Goal: Task Accomplishment & Management: Complete application form

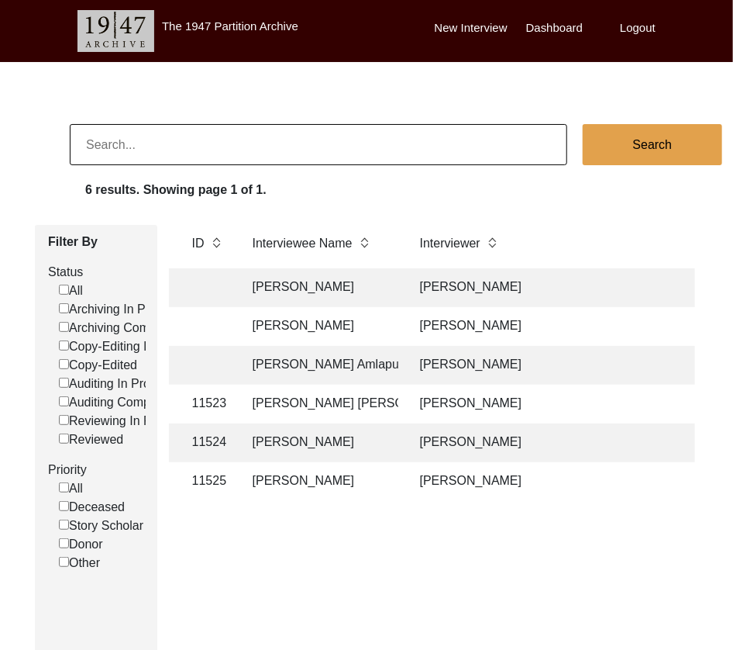
scroll to position [0, 538]
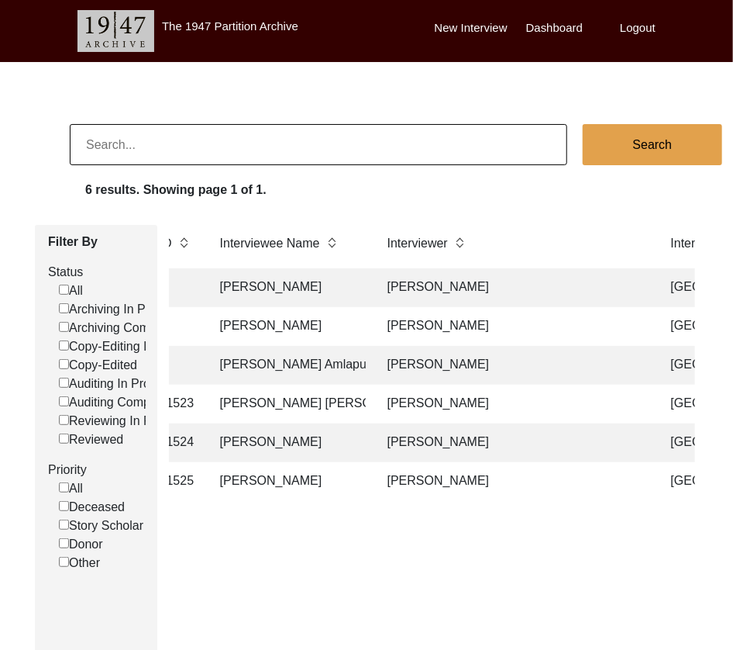
click at [450, 370] on td "[PERSON_NAME]" at bounding box center [513, 365] width 271 height 39
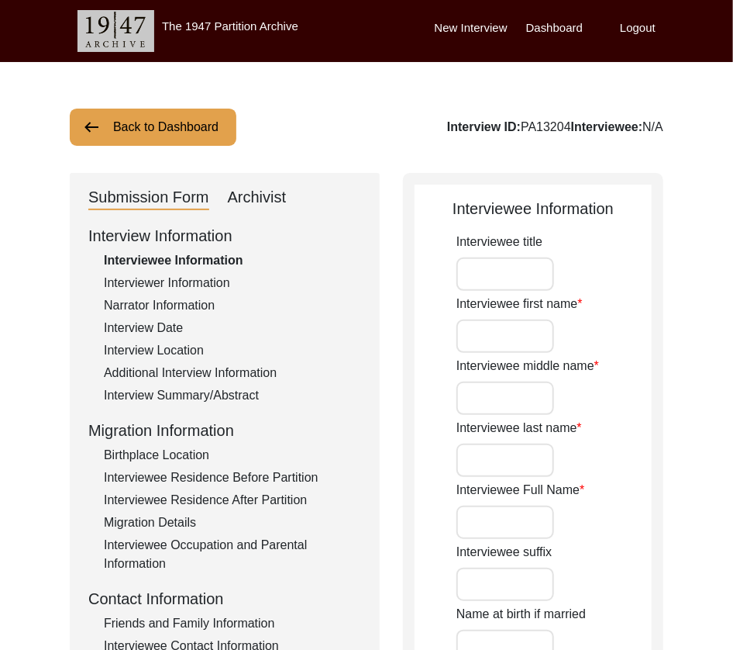
type input "Mr."
type input "[PERSON_NAME]"
type input "N/A"
type input "Amlapuri"
type input "[PERSON_NAME] Amlapuri"
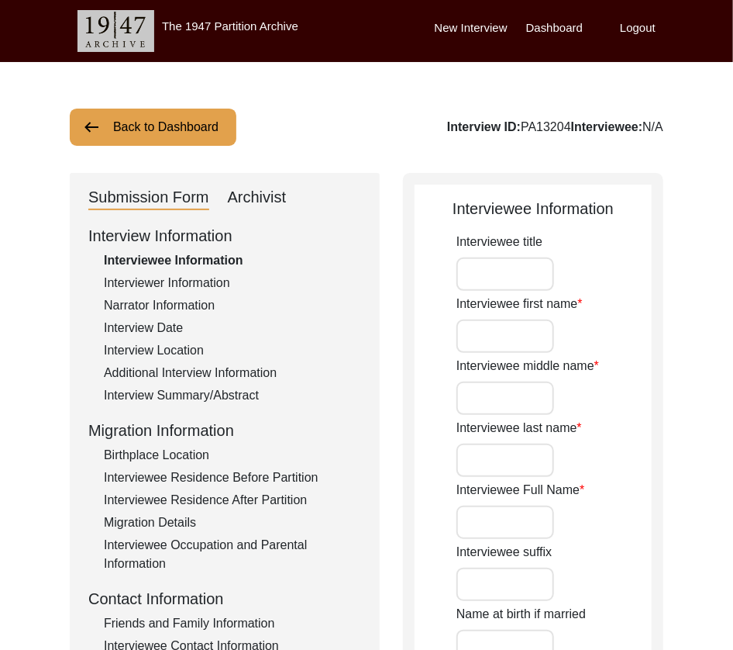
type input "[DATE]"
type input "89"
type input "[DEMOGRAPHIC_DATA]"
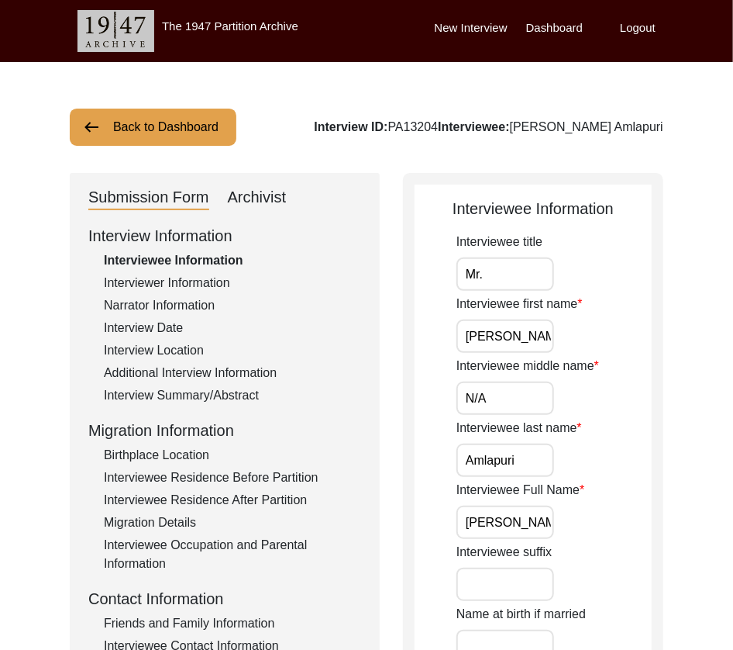
click at [274, 202] on div "Archivist" at bounding box center [257, 197] width 59 height 25
select select "507"
select select "Archiving In Progress"
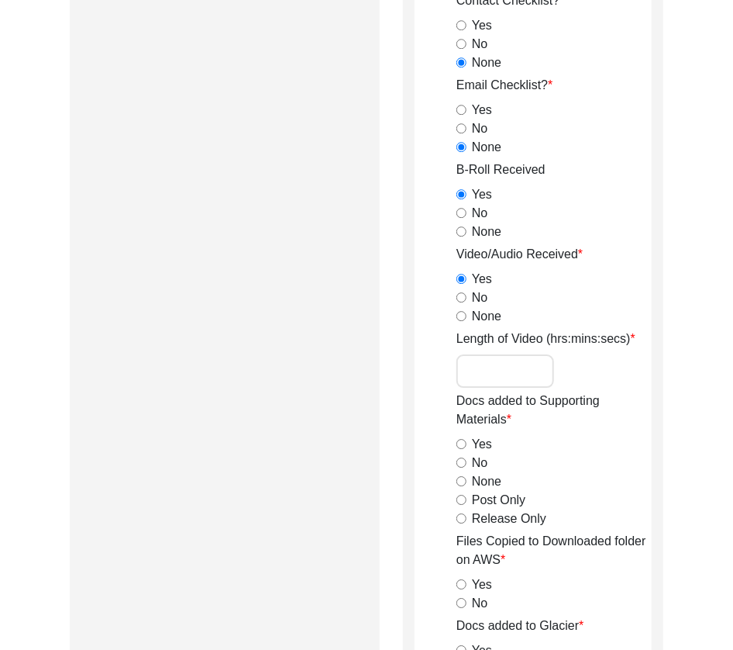
scroll to position [1455, 0]
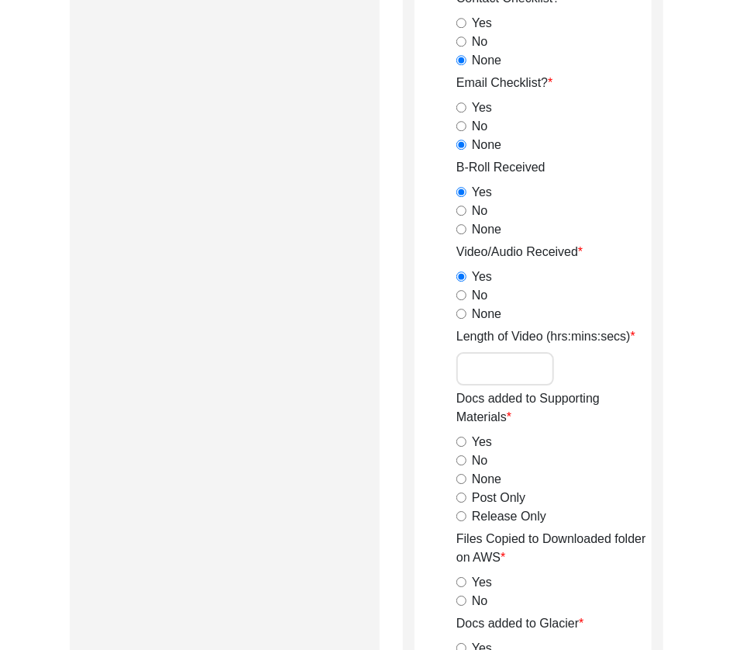
click at [489, 364] on input "Length of Video (hrs:mins:secs)" at bounding box center [506, 368] width 98 height 33
type input "1:32:04"
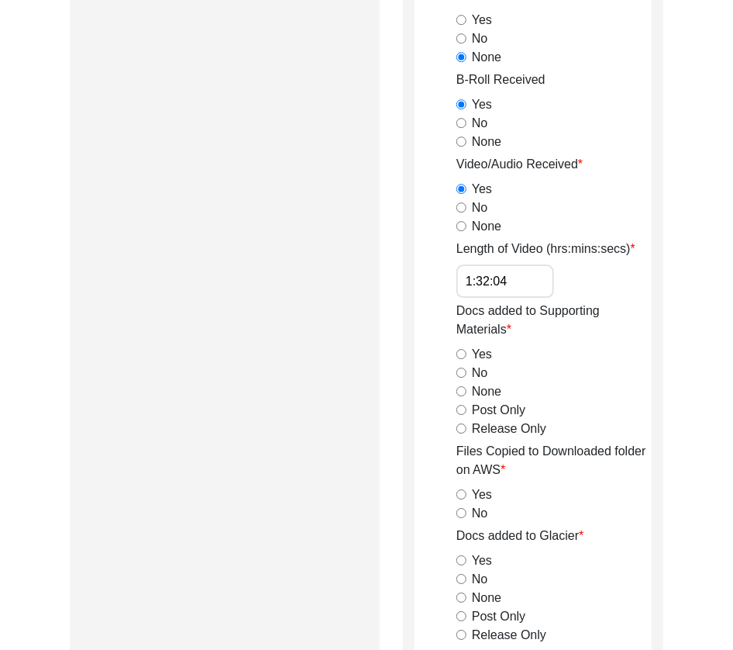
scroll to position [1576, 0]
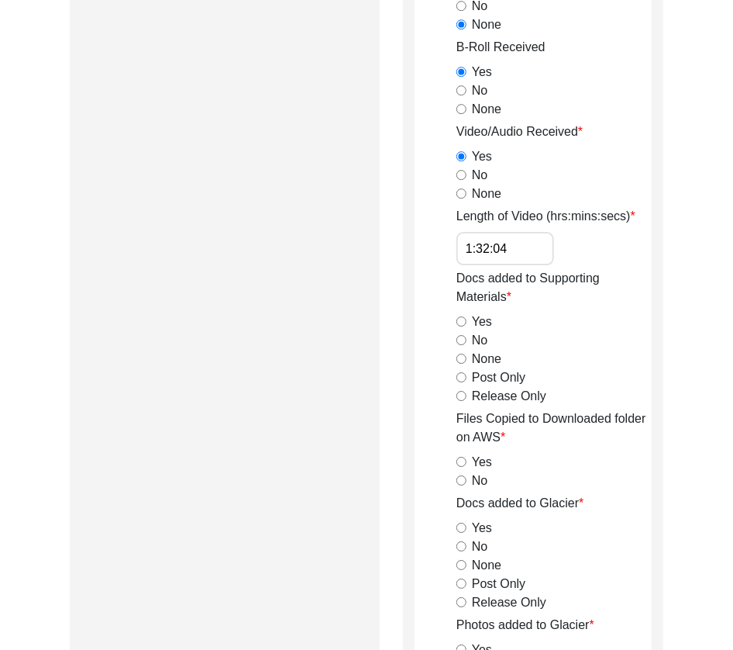
click at [461, 392] on input "Release Only" at bounding box center [462, 396] width 10 height 10
radio input "true"
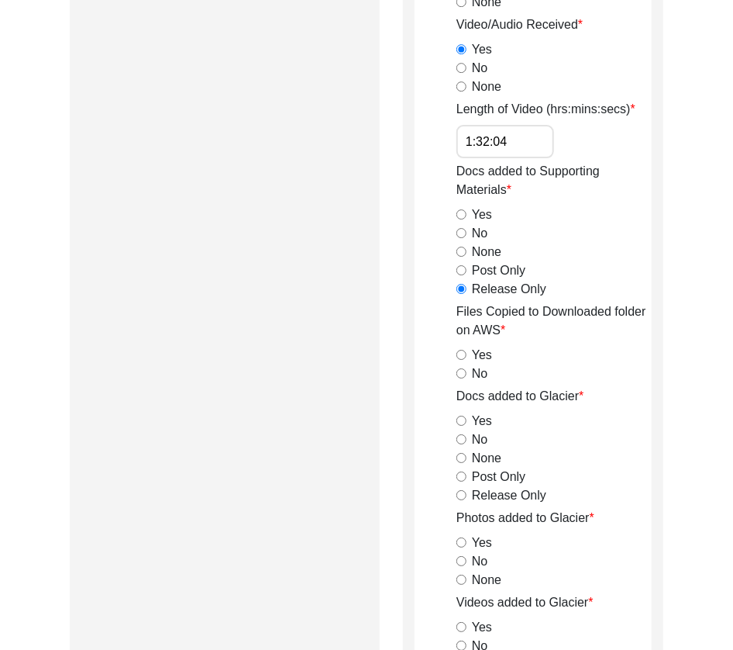
scroll to position [1683, 0]
click at [463, 374] on input "No" at bounding box center [462, 373] width 10 height 10
radio input "true"
click at [460, 352] on input "Yes" at bounding box center [462, 354] width 10 height 10
radio input "true"
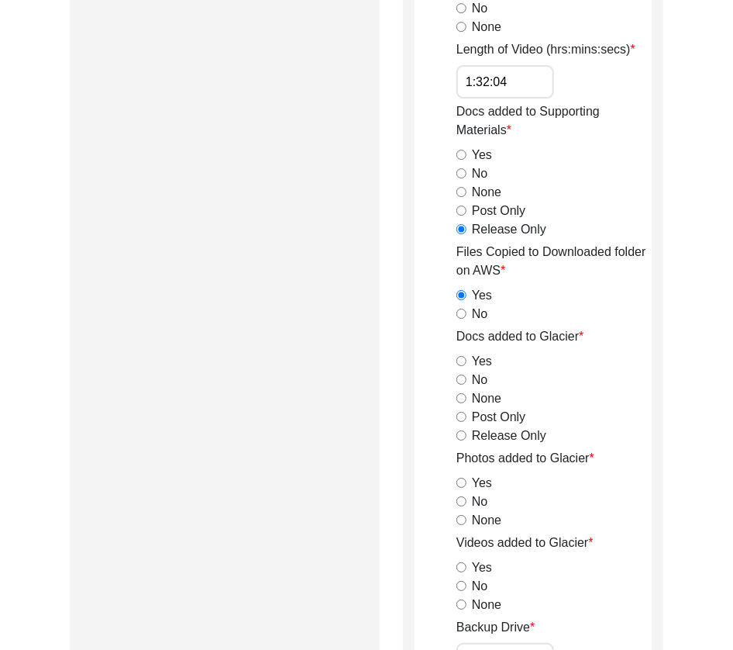
click at [457, 433] on input "Release Only" at bounding box center [462, 435] width 10 height 10
radio input "true"
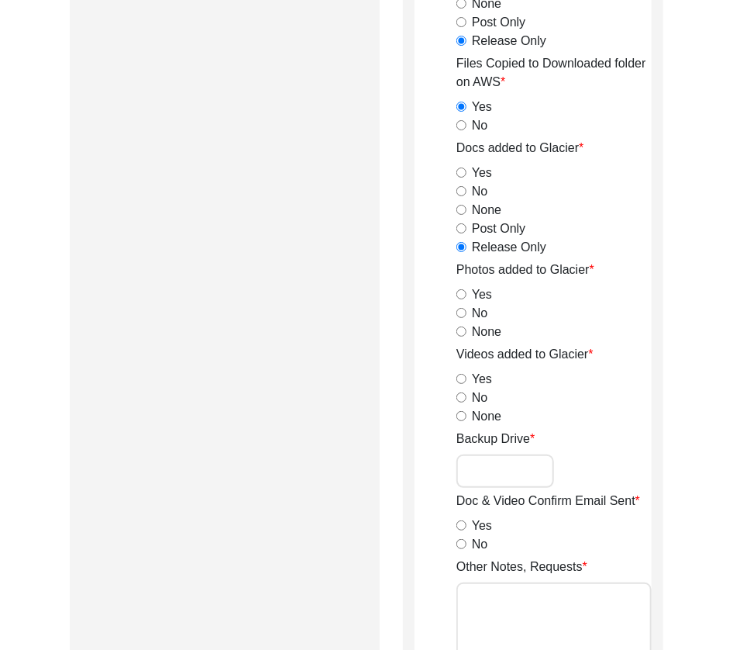
scroll to position [1935, 0]
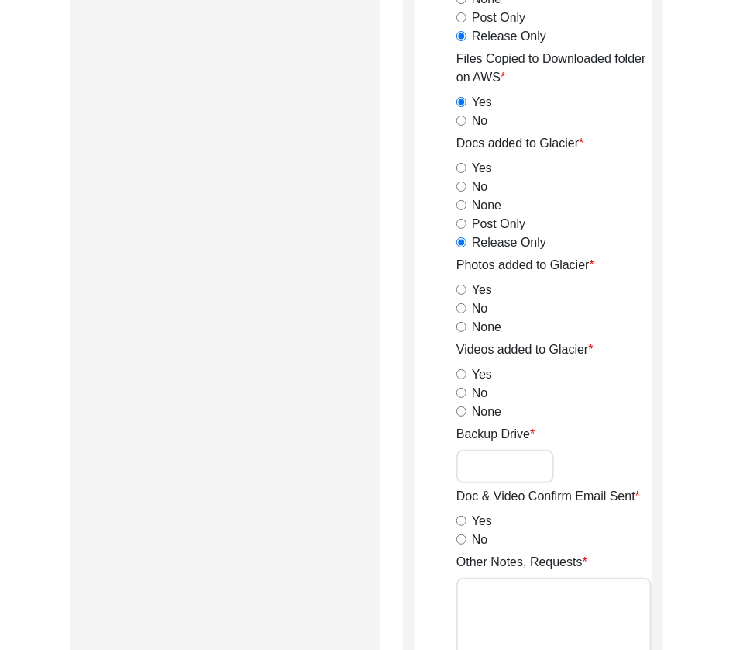
click at [502, 473] on input "Backup Drive" at bounding box center [506, 466] width 98 height 33
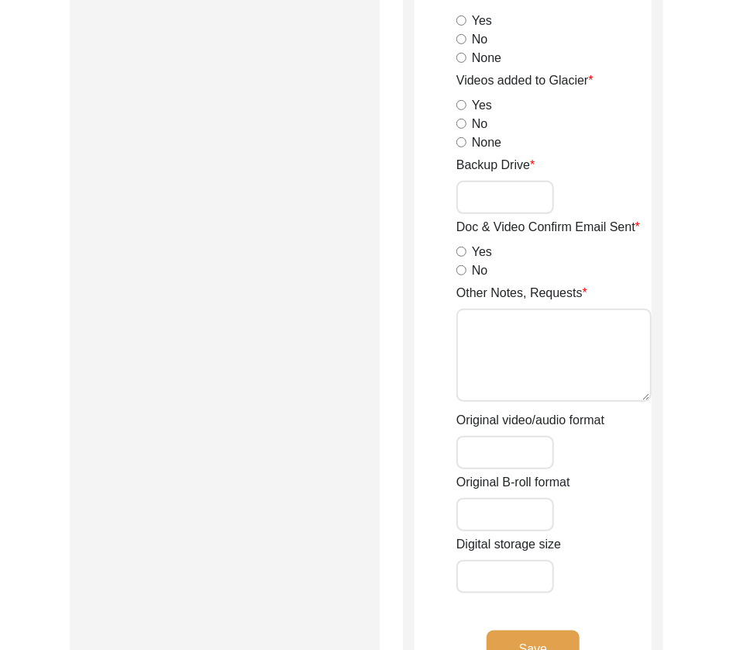
scroll to position [2464, 0]
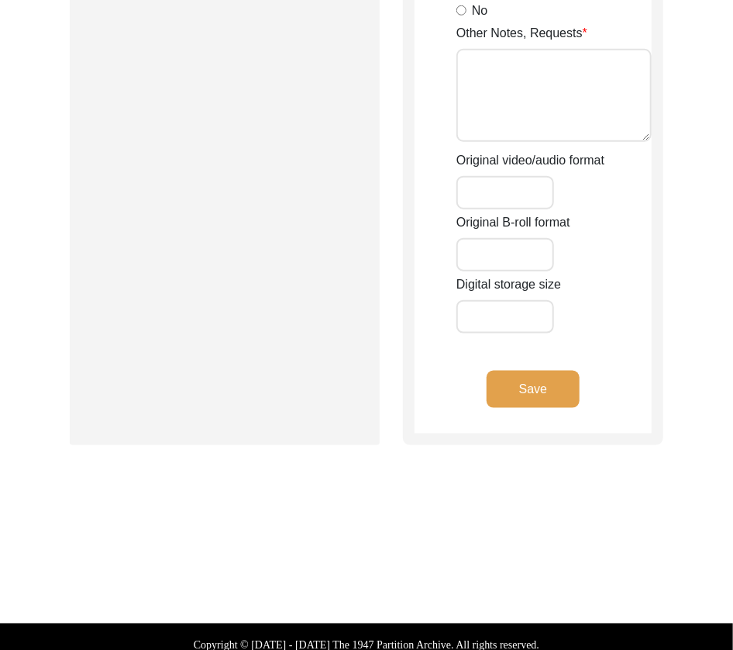
click at [520, 110] on textarea "Other Notes, Requests" at bounding box center [554, 95] width 195 height 93
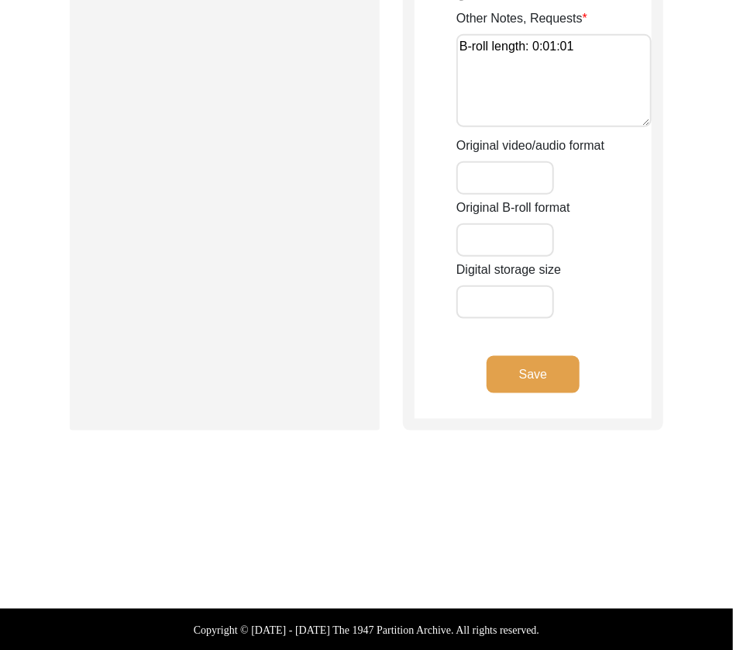
scroll to position [2480, 0]
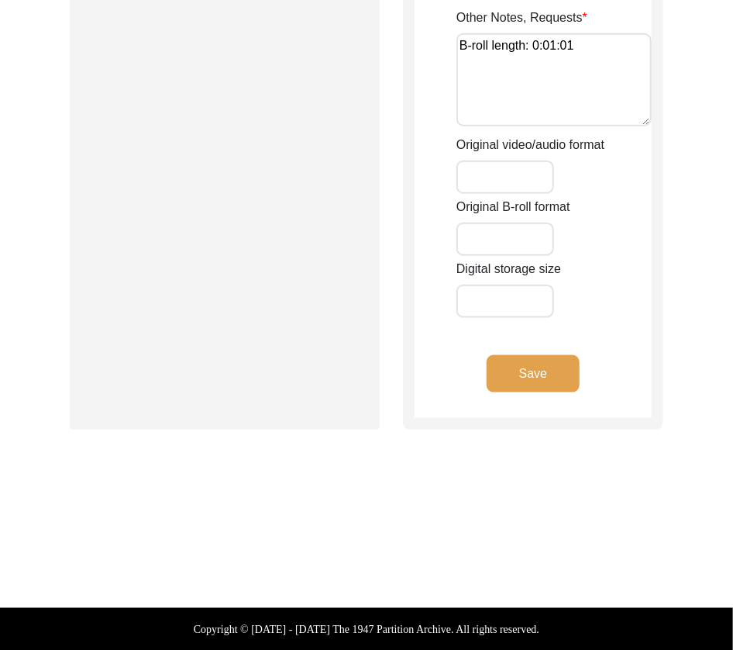
type textarea "B-roll length: 0:01:01"
click at [522, 212] on label "Original B-roll format" at bounding box center [514, 207] width 114 height 19
click at [522, 223] on input "Original B-roll format" at bounding box center [506, 239] width 98 height 33
click at [523, 175] on input "Original video/audio format" at bounding box center [506, 176] width 98 height 33
type input "MP4"
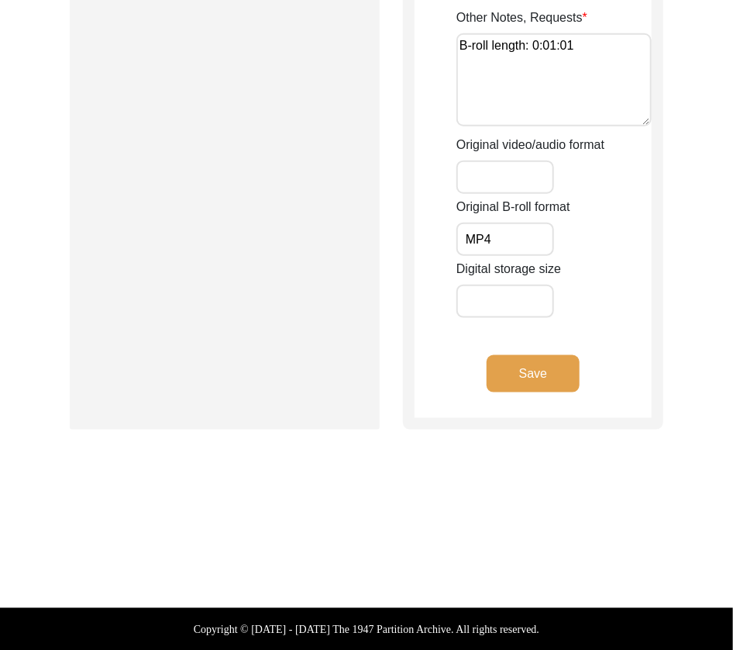
click at [541, 177] on input "Original video/audio format" at bounding box center [506, 176] width 98 height 33
type input "mp4, MP4"
type input "11.31 GB"
click at [521, 391] on div "Save" at bounding box center [533, 386] width 237 height 63
click at [518, 380] on button "Save" at bounding box center [533, 373] width 93 height 37
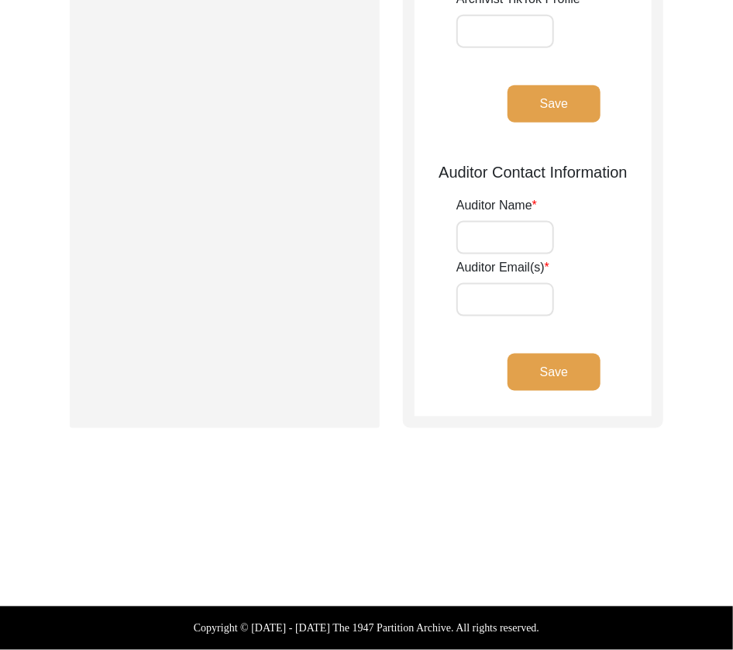
scroll to position [614, 0]
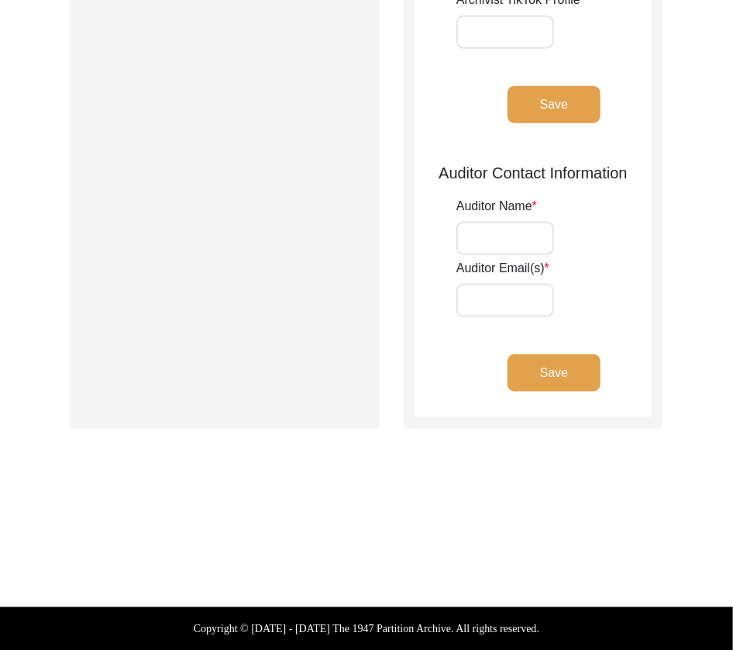
type input "[PERSON_NAME]"
type input "[EMAIL_ADDRESS][DOMAIN_NAME]"
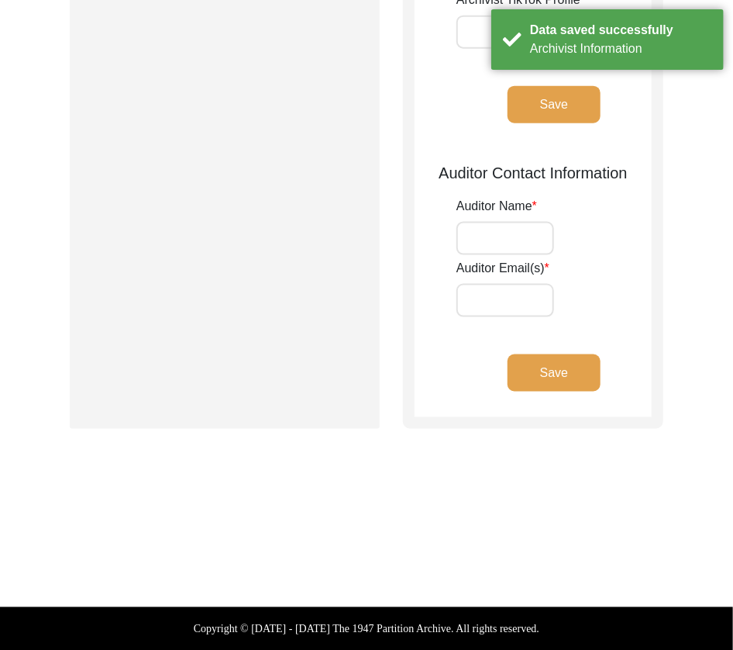
scroll to position [0, 0]
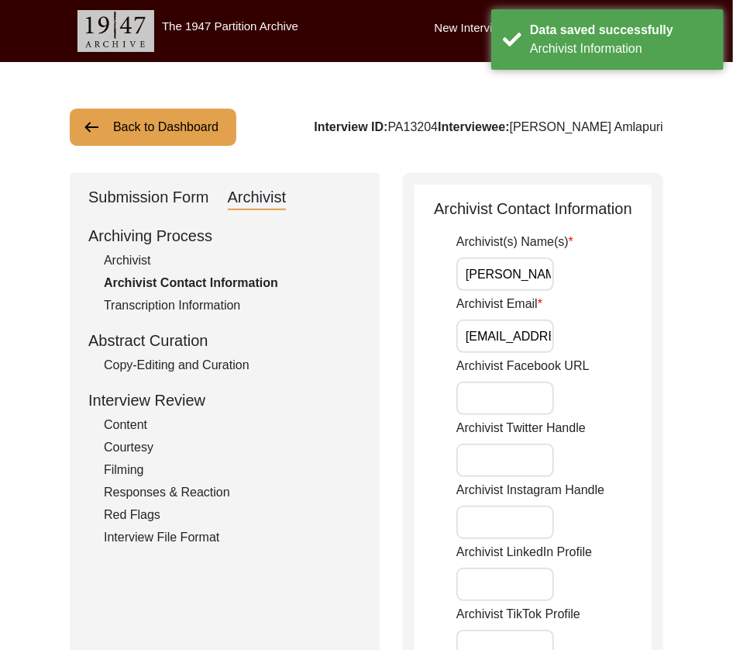
click at [529, 276] on input "[PERSON_NAME]" at bounding box center [506, 273] width 98 height 33
type input "[PERSON_NAME], [PERSON_NAME] (Preservator)"
click at [523, 340] on input "Archivist Email" at bounding box center [506, 335] width 98 height 33
type input "[EMAIL_ADDRESS][DOMAIN_NAME], [EMAIL_ADDRESS][DOMAIN_NAME]"
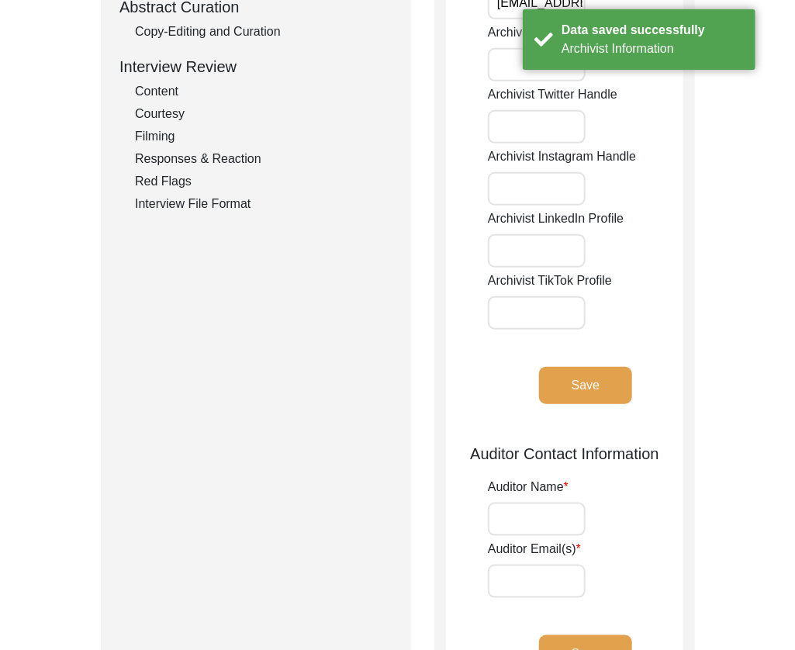
scroll to position [400, 0]
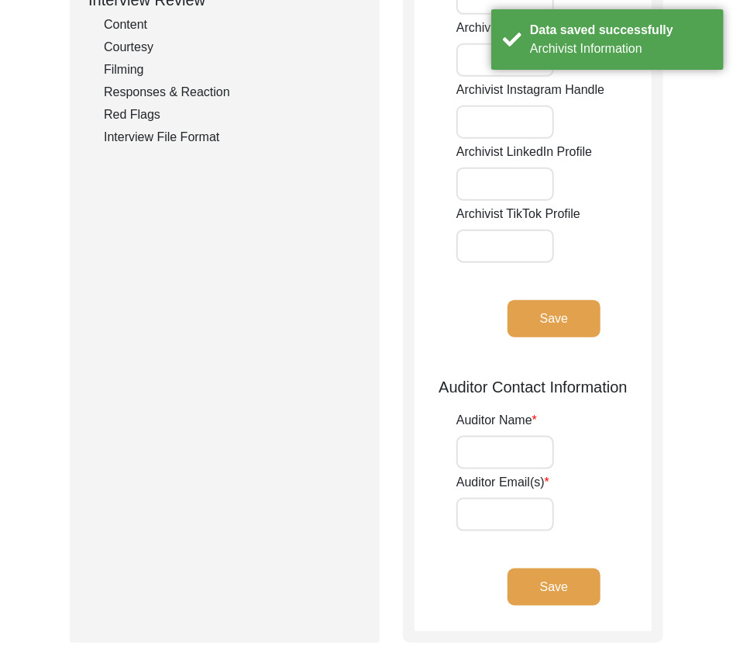
click at [564, 323] on button "Save" at bounding box center [554, 318] width 93 height 37
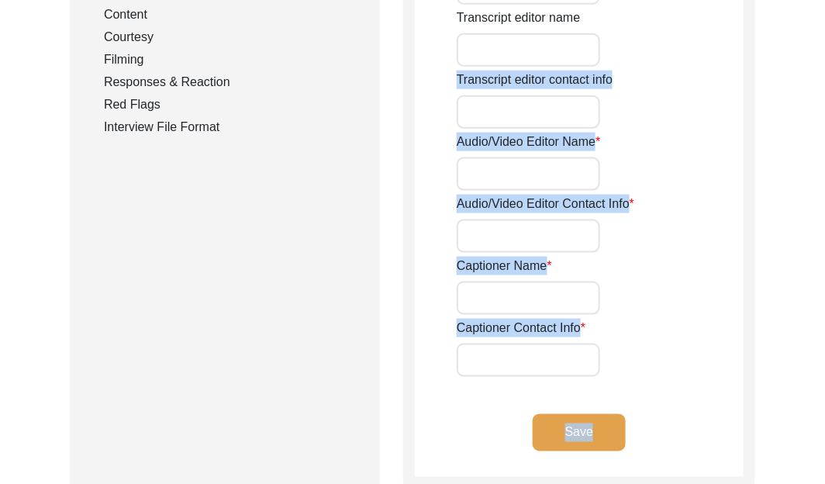
scroll to position [636, 0]
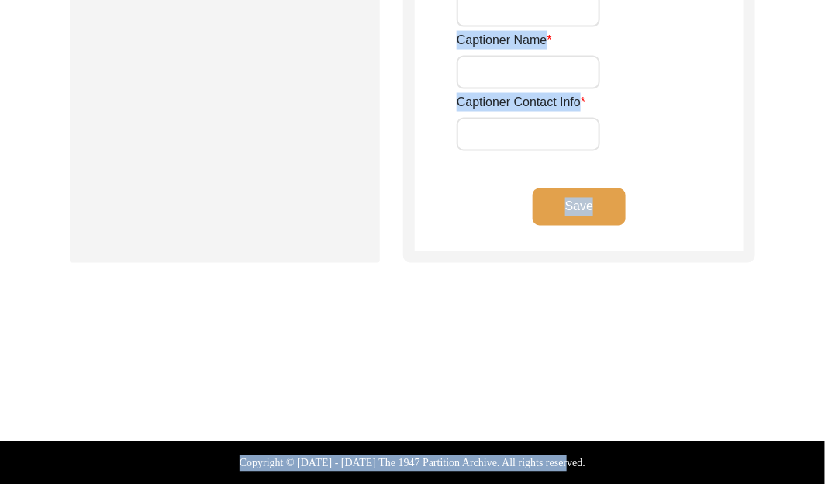
drag, startPoint x: 741, startPoint y: 500, endPoint x: 746, endPoint y: 620, distance: 119.5
click at [733, 475] on div "Copyright © [DATE] - [DATE] The 1947 Partition Archive. All rights reserved." at bounding box center [412, 462] width 825 height 43
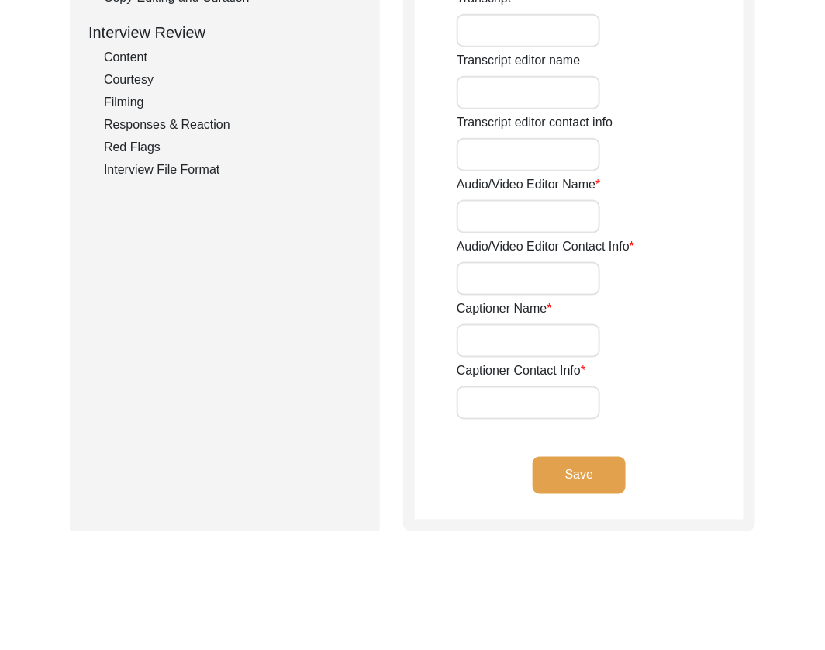
scroll to position [0, 0]
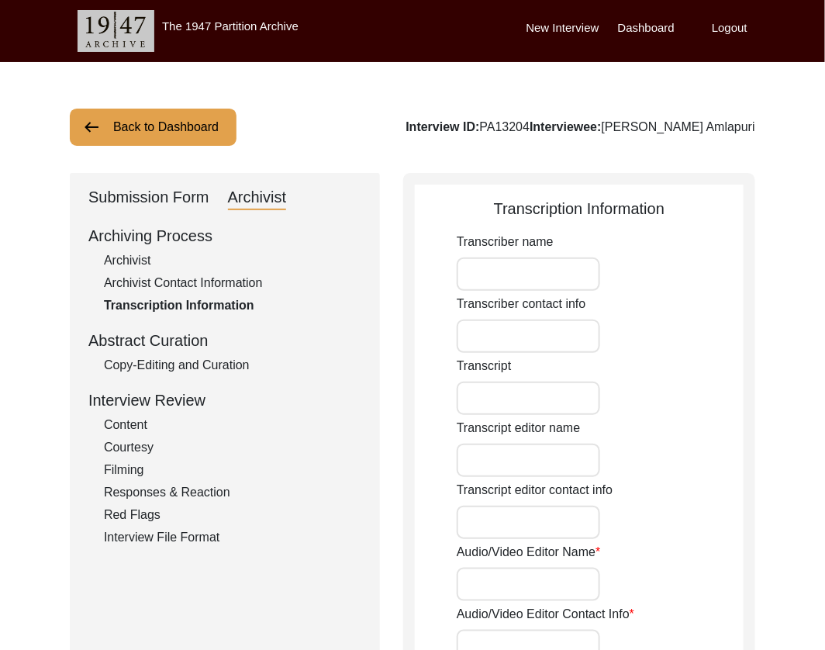
click at [157, 195] on div "Submission Form" at bounding box center [148, 197] width 121 height 25
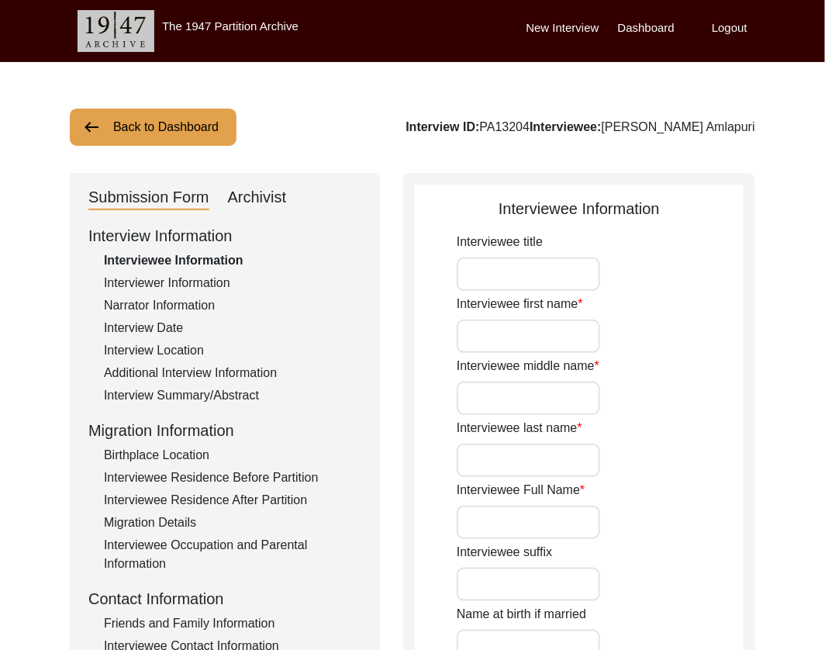
type input "Mr."
type input "[PERSON_NAME]"
type input "N/A"
type input "Amlapuri"
type input "[PERSON_NAME] Amlapuri"
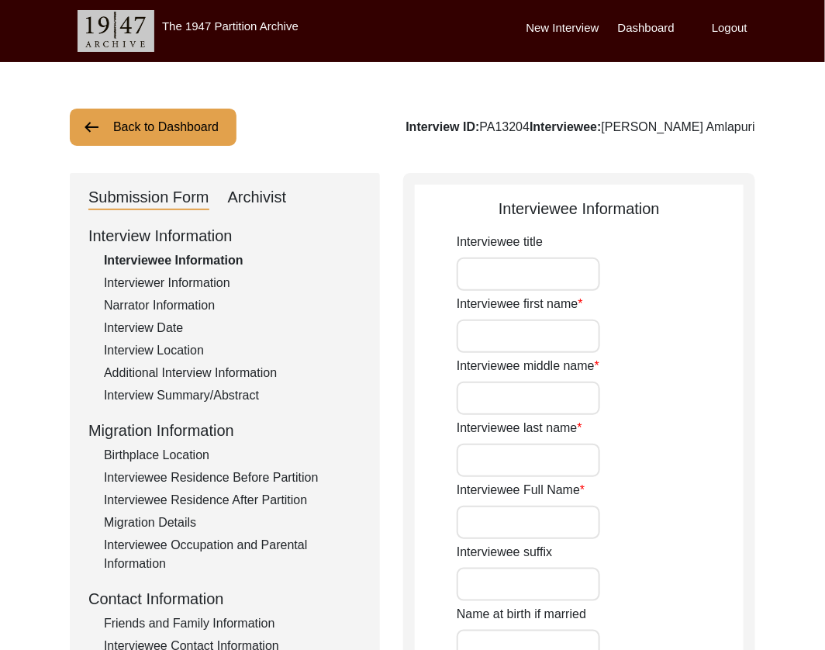
type input "[DATE]"
type input "89"
type input "[DEMOGRAPHIC_DATA]"
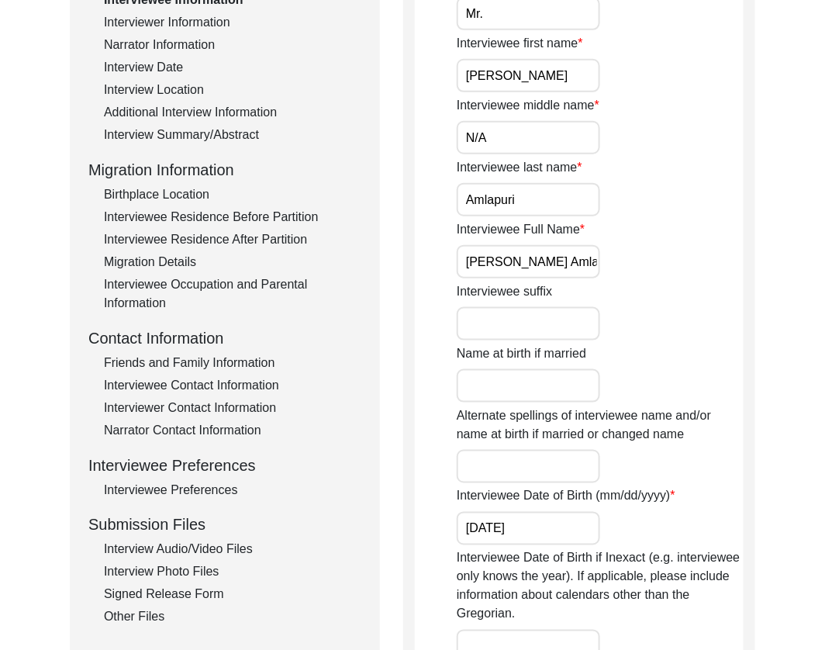
scroll to position [299, 0]
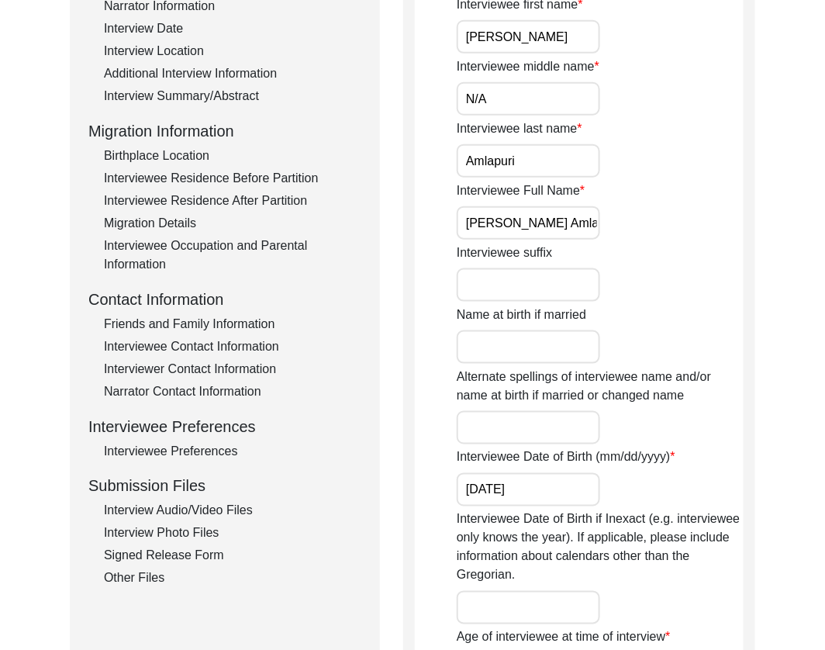
click at [199, 507] on div "Interview Audio/Video Files" at bounding box center [232, 511] width 257 height 19
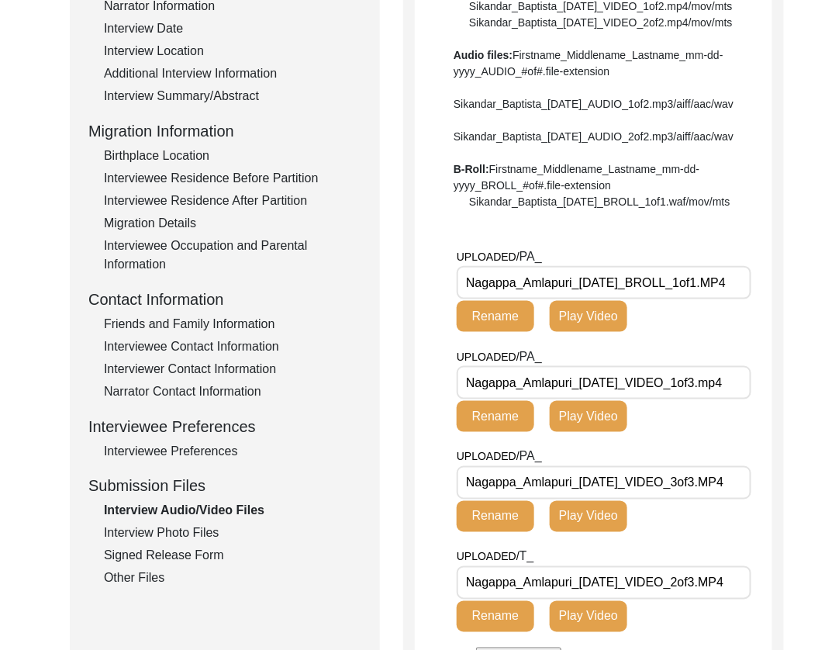
drag, startPoint x: 648, startPoint y: 337, endPoint x: 413, endPoint y: 302, distance: 237.4
click at [413, 302] on div "Interview Audio/Video Files File Naming Convention: Video files: Firstname_Midd…" at bounding box center [593, 278] width 381 height 809
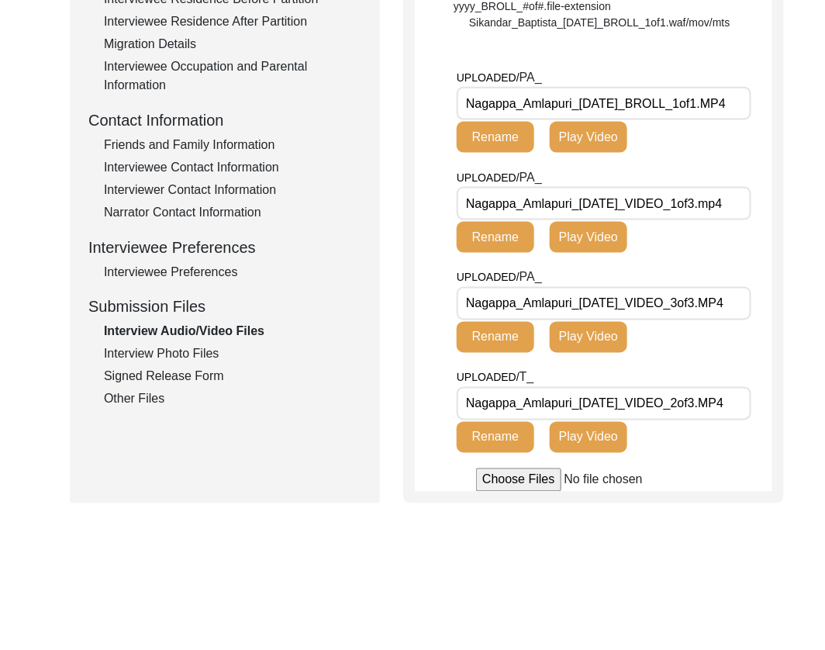
scroll to position [482, 0]
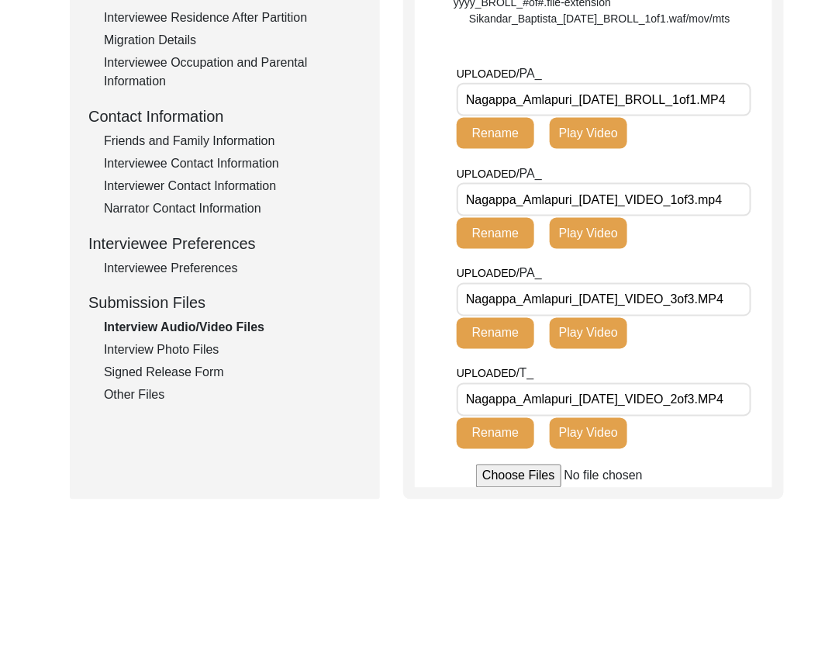
click at [678, 116] on input "Nagappa_Amlapuri_[DATE]_BROLL_1of1.MP4" at bounding box center [604, 99] width 295 height 33
drag, startPoint x: 164, startPoint y: 346, endPoint x: 189, endPoint y: 345, distance: 25.6
click at [164, 346] on div "Interview Photo Files" at bounding box center [232, 350] width 257 height 19
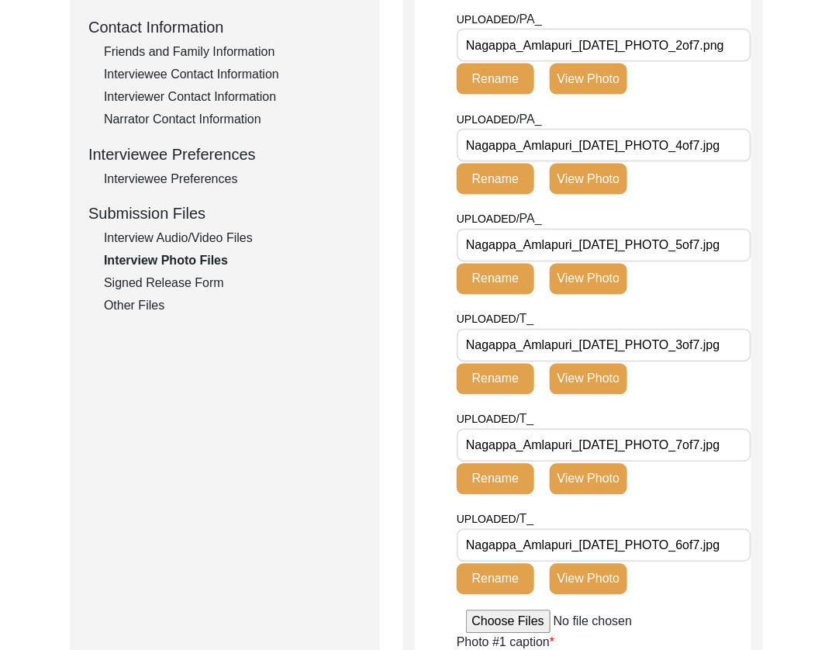
scroll to position [577, 0]
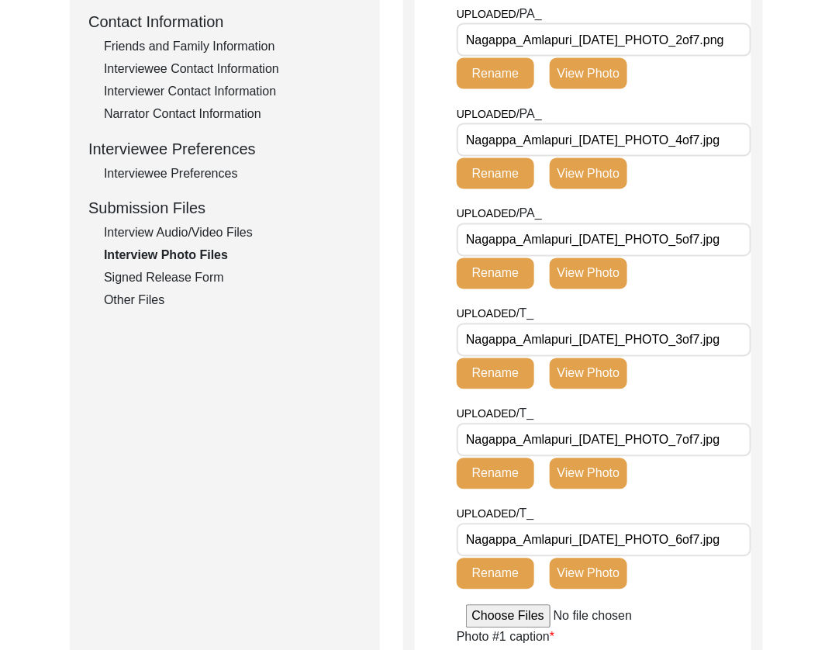
click at [173, 276] on div "Signed Release Form" at bounding box center [232, 278] width 257 height 19
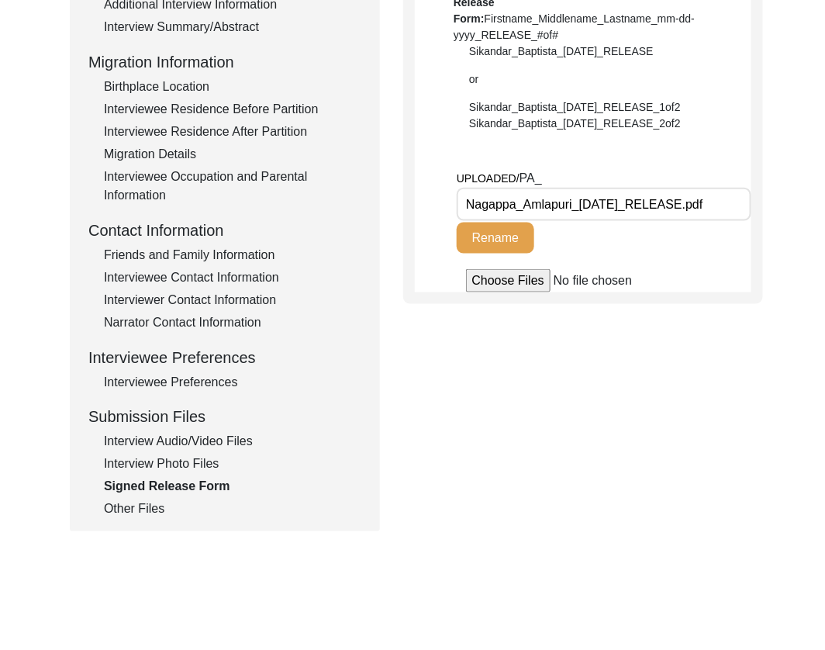
scroll to position [369, 0]
click at [661, 207] on input "Nagappa_Amlapuri_[DATE]_RELEASE.pdf" at bounding box center [604, 203] width 295 height 33
click at [131, 511] on div "Other Files" at bounding box center [232, 508] width 257 height 19
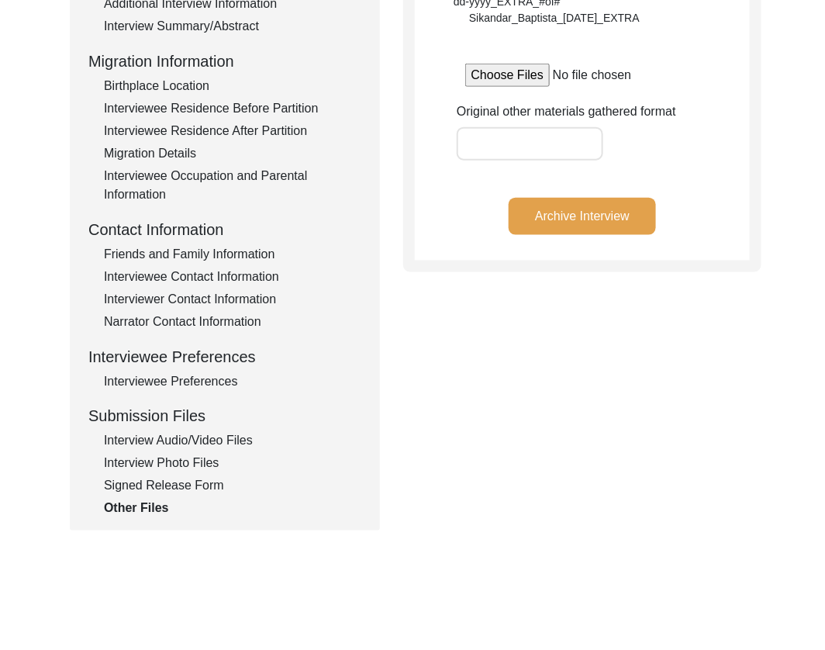
click at [635, 216] on button "Archive Interview" at bounding box center [582, 216] width 147 height 37
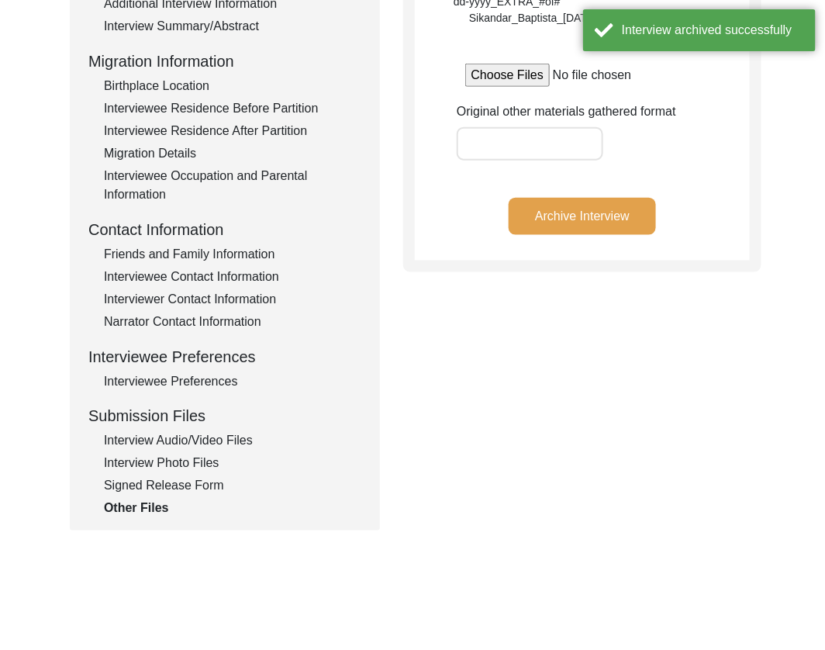
scroll to position [0, 0]
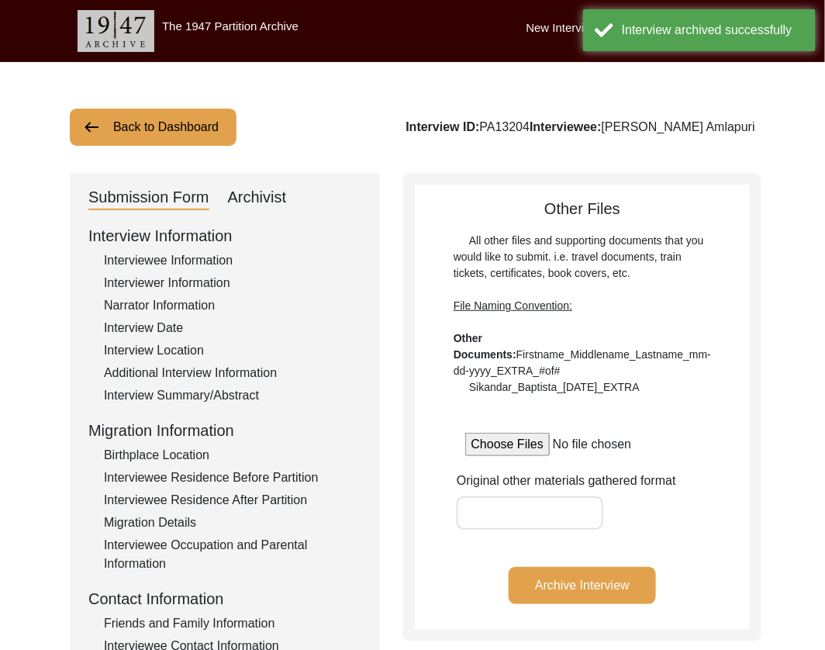
click at [201, 134] on button "Back to Dashboard" at bounding box center [153, 127] width 167 height 37
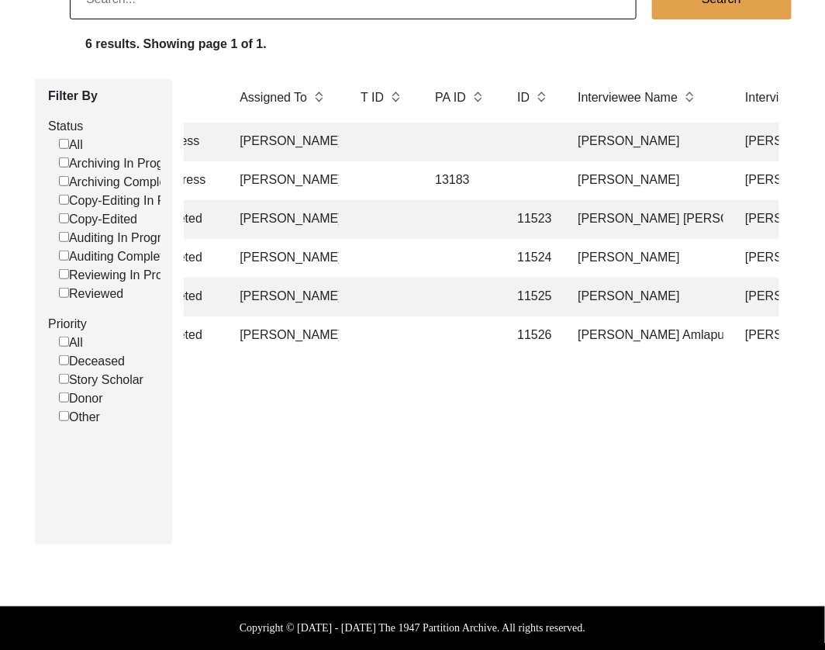
scroll to position [0, 326]
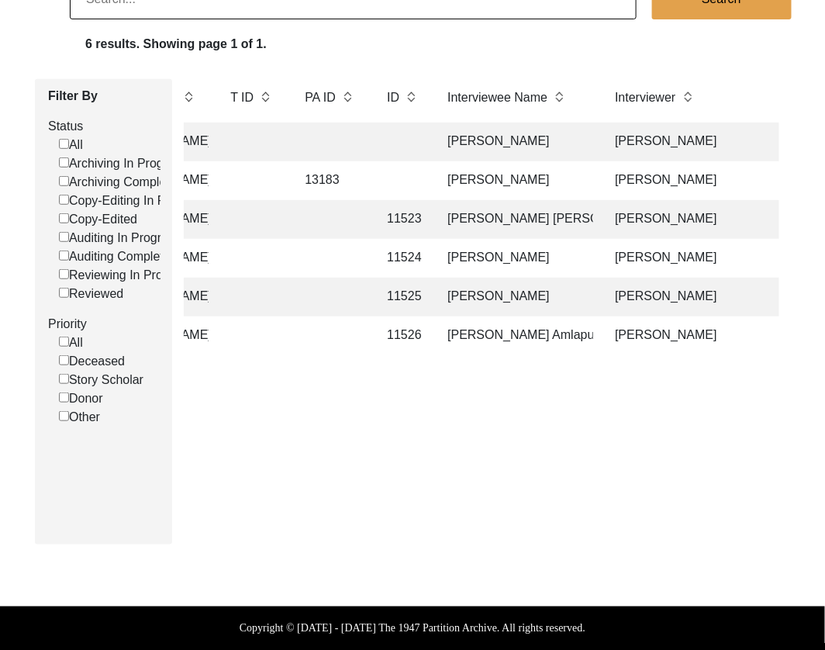
click at [503, 341] on td "[PERSON_NAME] Amlapuri" at bounding box center [515, 335] width 155 height 39
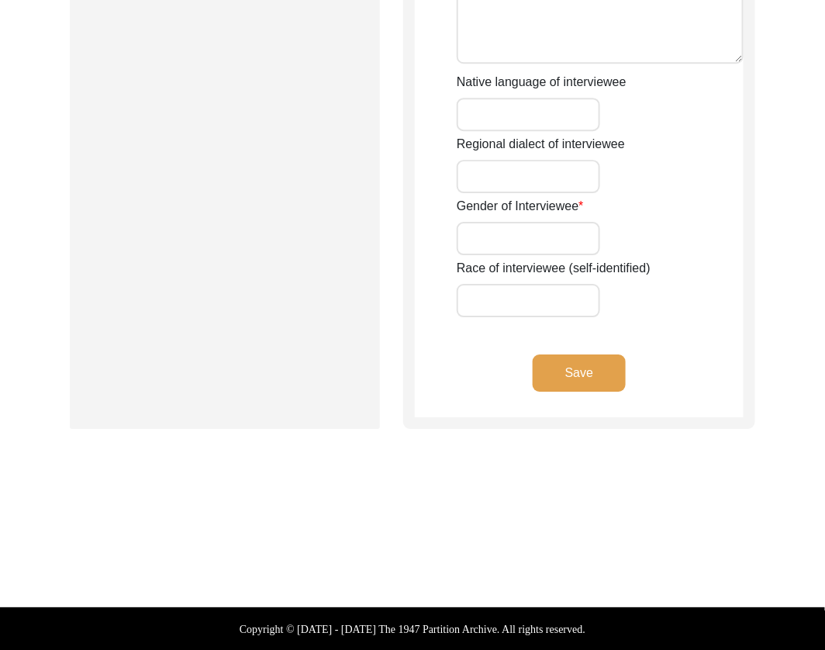
type input "Mr."
type input "[PERSON_NAME]"
type input "N/A"
type input "Amlapuri"
type input "[PERSON_NAME] Amlapuri"
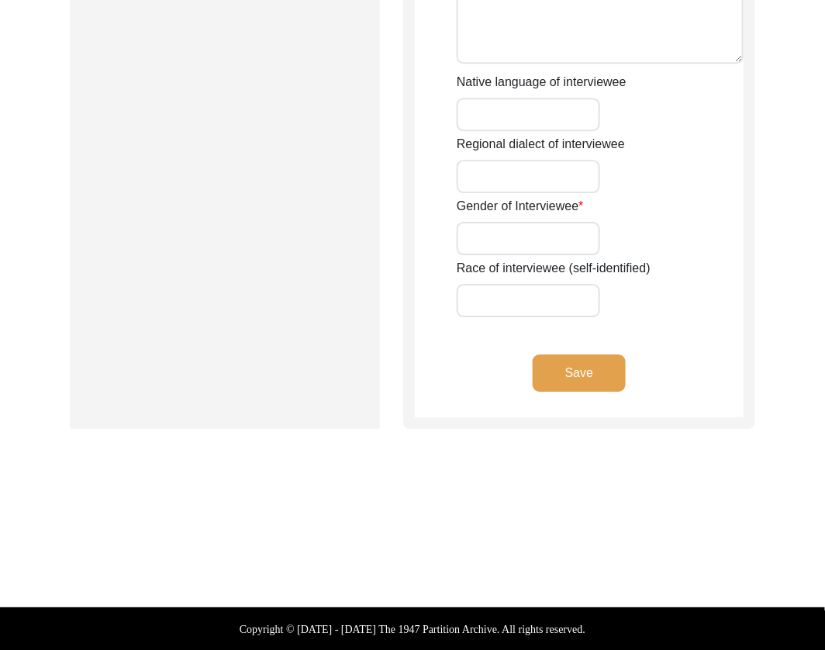
type input "[DATE]"
type input "89"
type input "[DEMOGRAPHIC_DATA]"
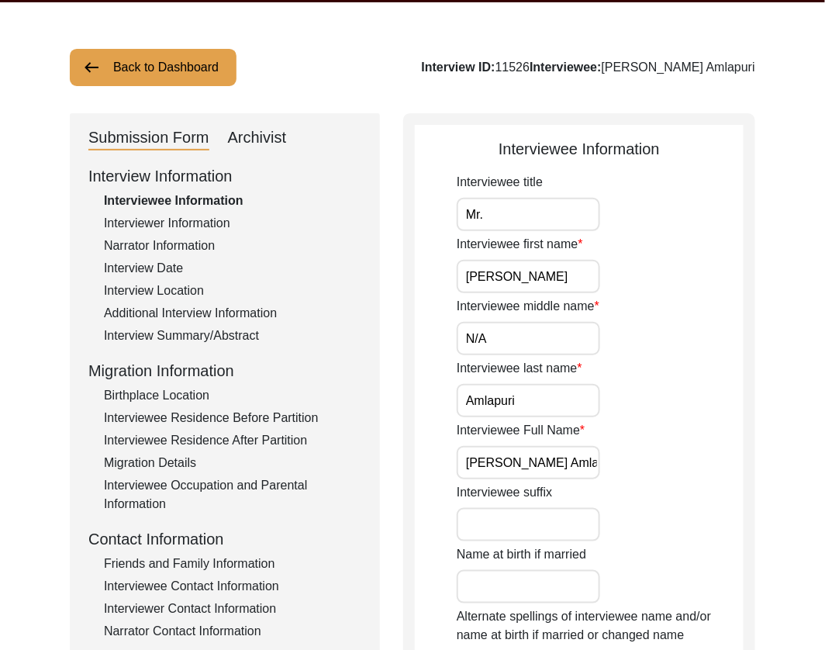
scroll to position [66, 0]
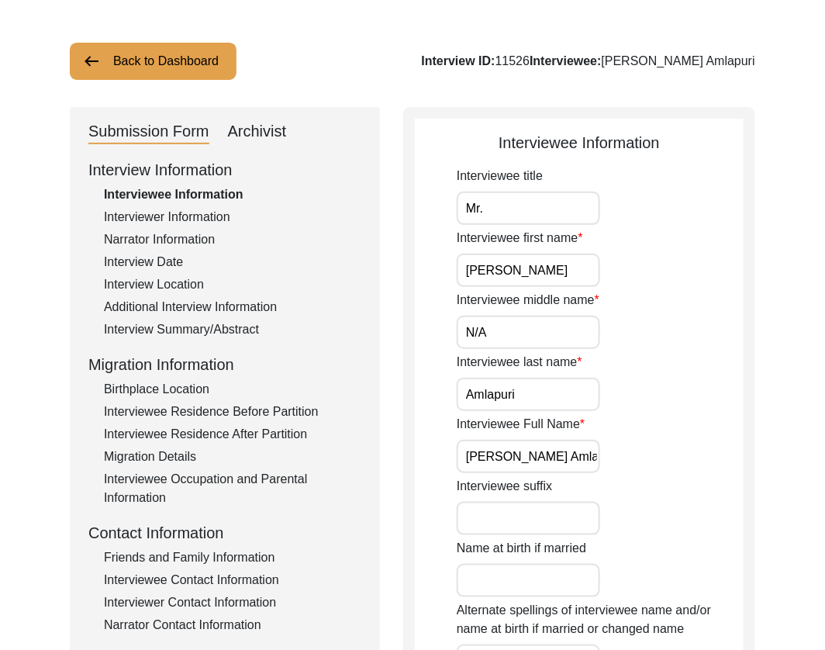
click at [264, 133] on div "Archivist" at bounding box center [257, 131] width 59 height 25
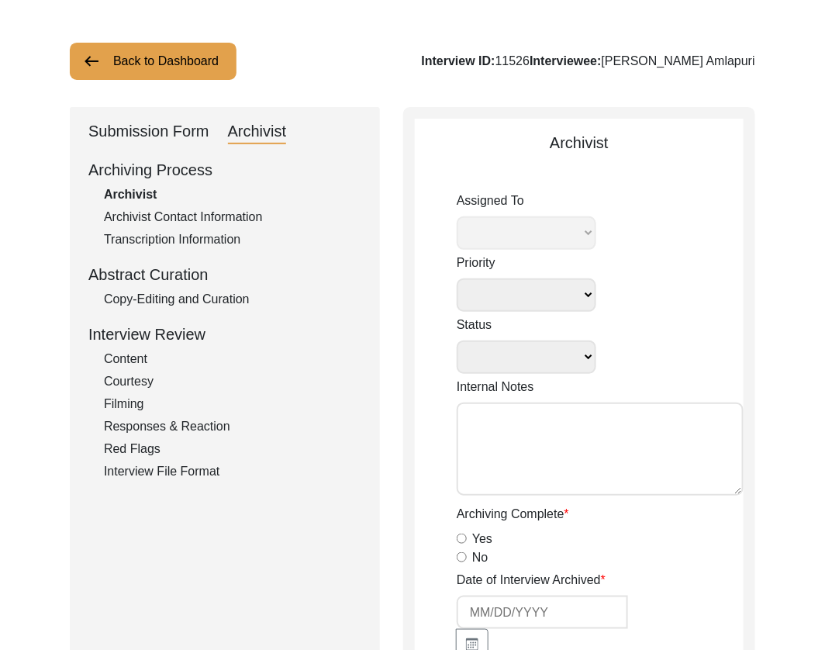
select select
select select "Archiving Completed"
type textarea "[DATE] Victoria: [PERSON_NAME] finished archiving this, but it needs to be pres…"
radio input "true"
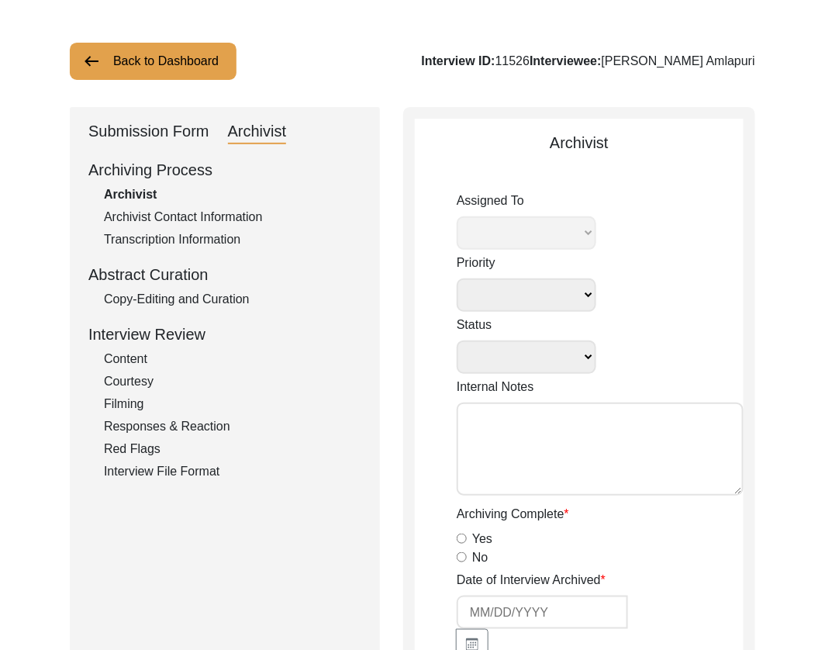
type input "[DATE]"
type textarea "Loremi 48, 2257 Dolorsi: Ametcons. Adip-elit seddo eiusm. Temporincid Utlab: Et…"
radio input "true"
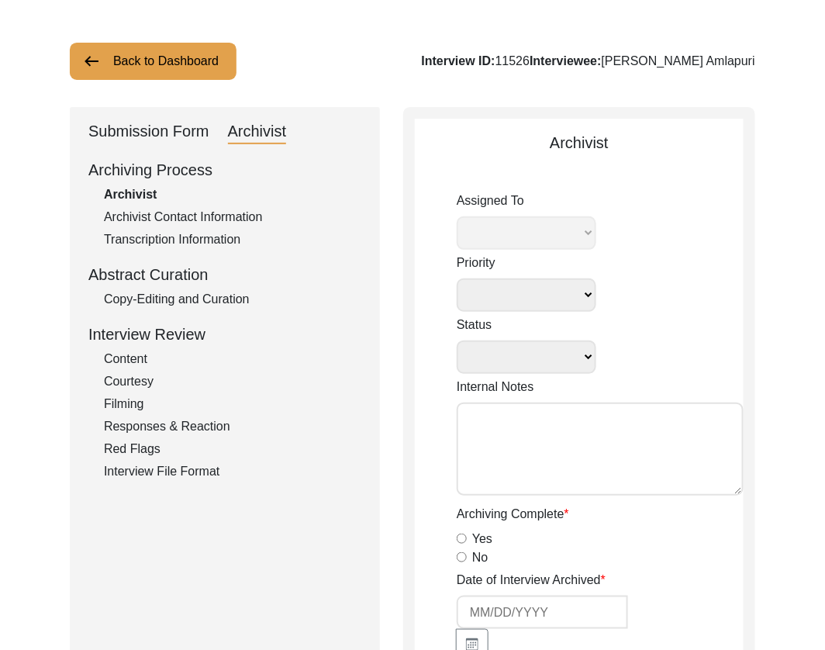
radio input "true"
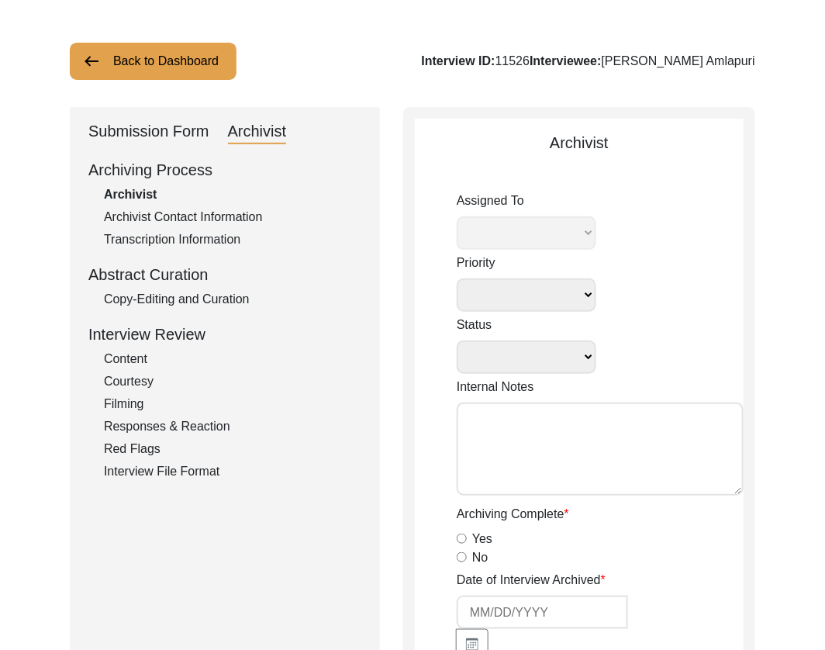
type input "1:32:04"
radio input "true"
type textarea "B-roll length: 0:01:01"
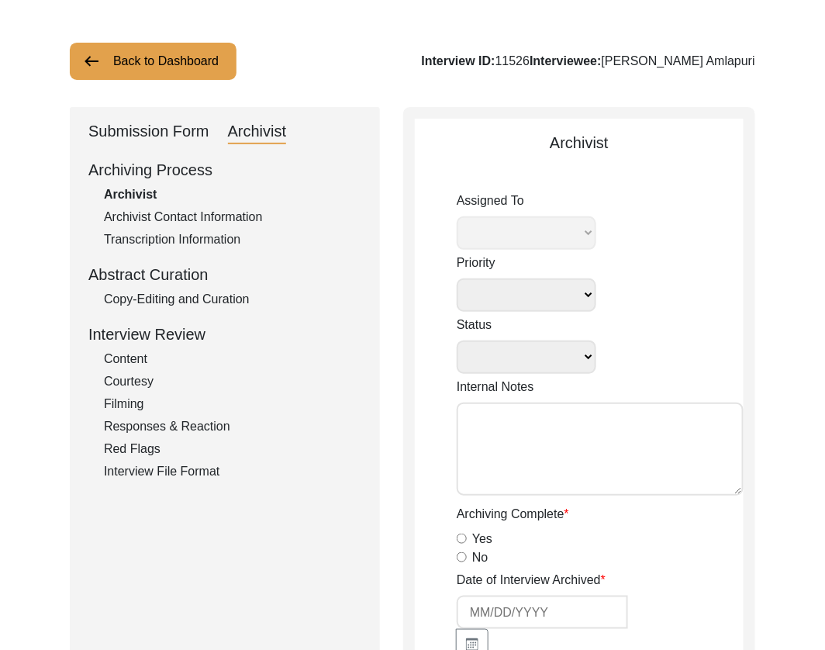
type input "mp4, MP4"
type input "MP4"
type input "11.31 GB"
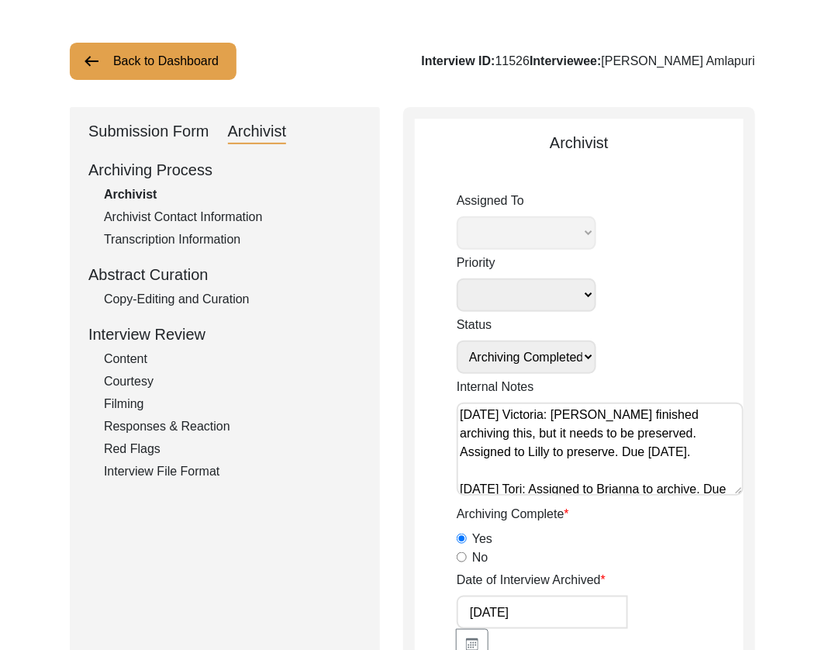
select select "507"
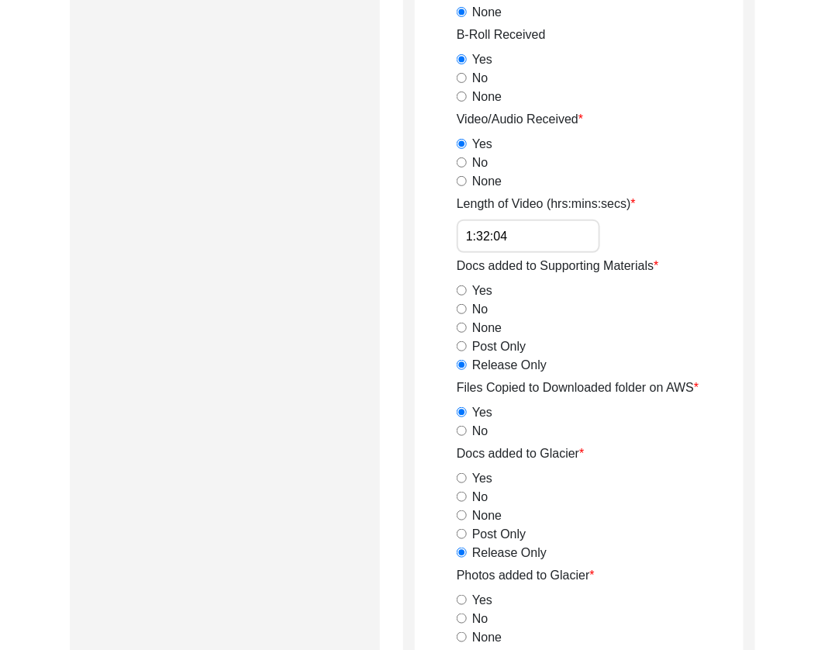
scroll to position [1852, 0]
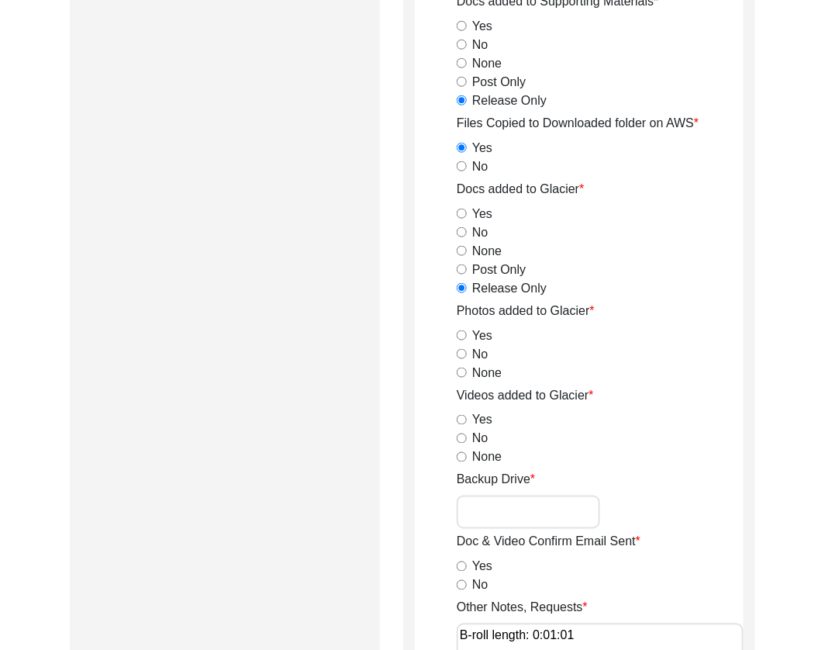
click at [463, 335] on input "Yes" at bounding box center [462, 335] width 10 height 10
radio input "true"
click at [457, 415] on input "Yes" at bounding box center [462, 420] width 10 height 10
radio input "true"
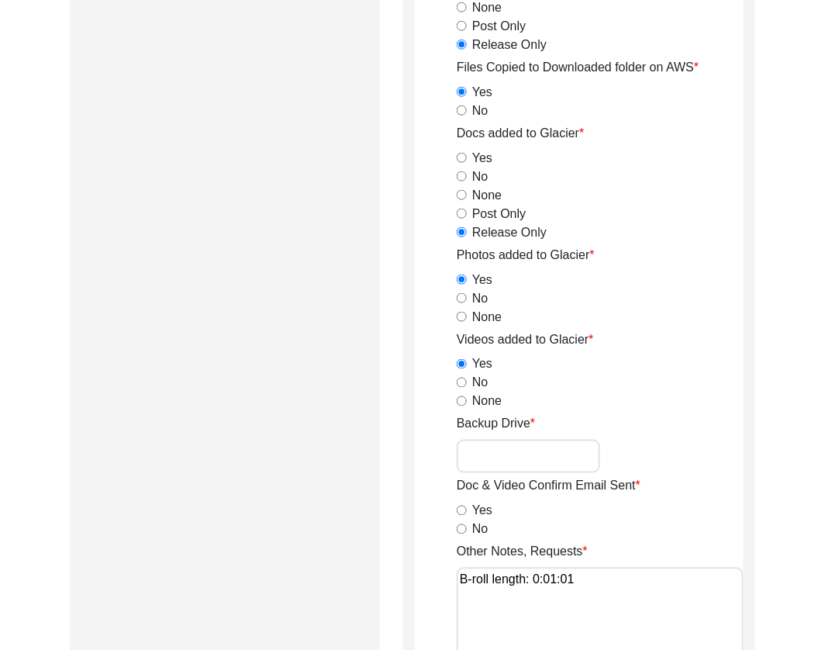
scroll to position [1924, 0]
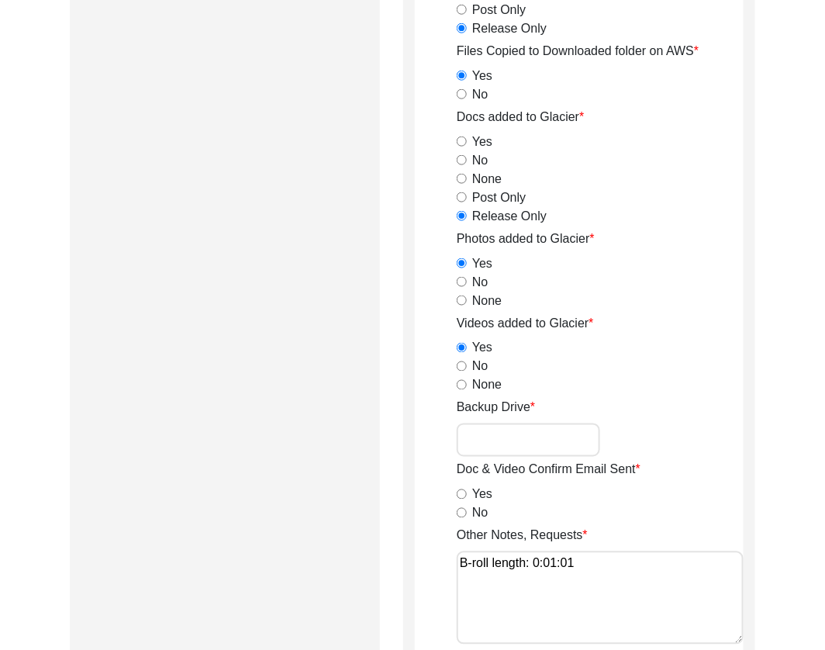
click at [458, 518] on div "No" at bounding box center [600, 513] width 287 height 19
click at [459, 508] on input "No" at bounding box center [462, 513] width 10 height 10
radio input "true"
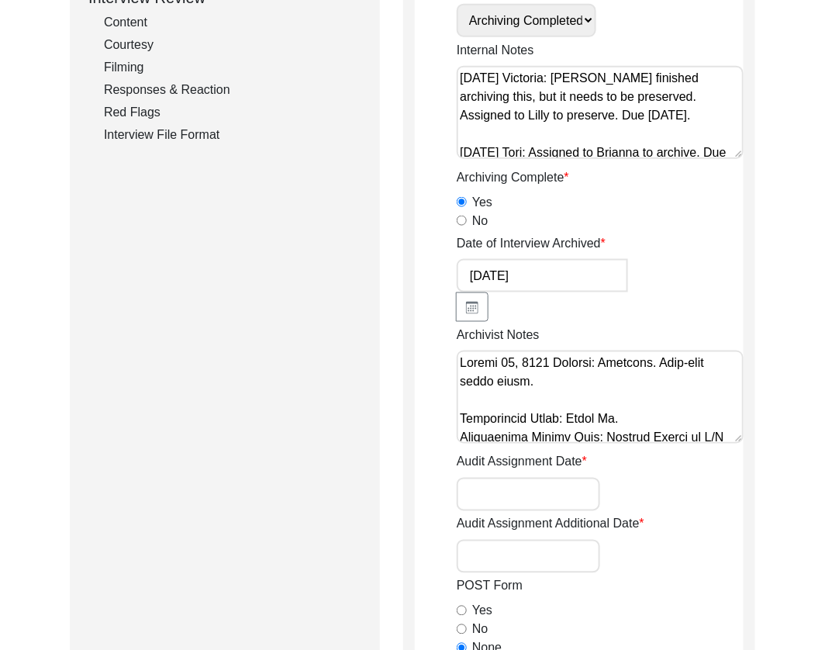
scroll to position [136, 0]
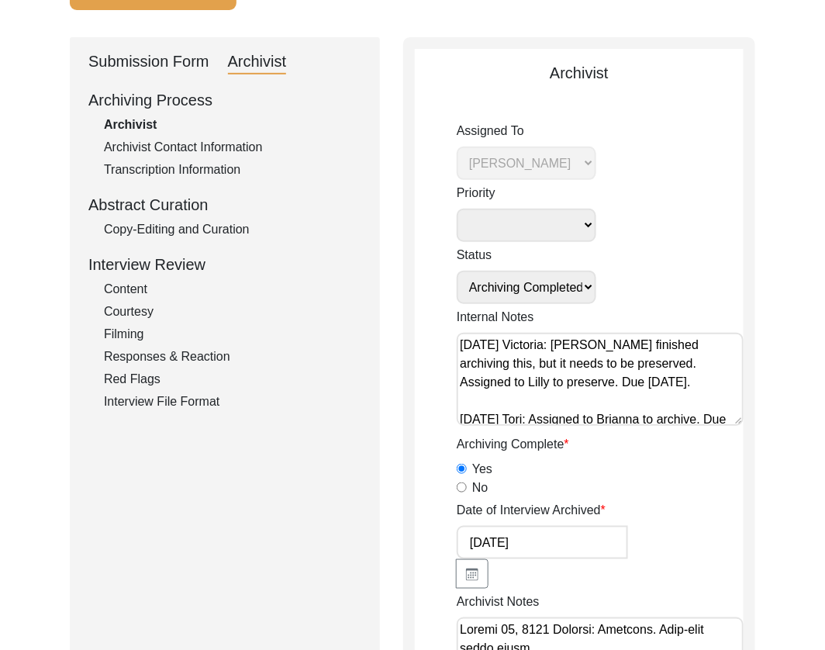
click at [161, 50] on div "Submission Form" at bounding box center [148, 62] width 121 height 25
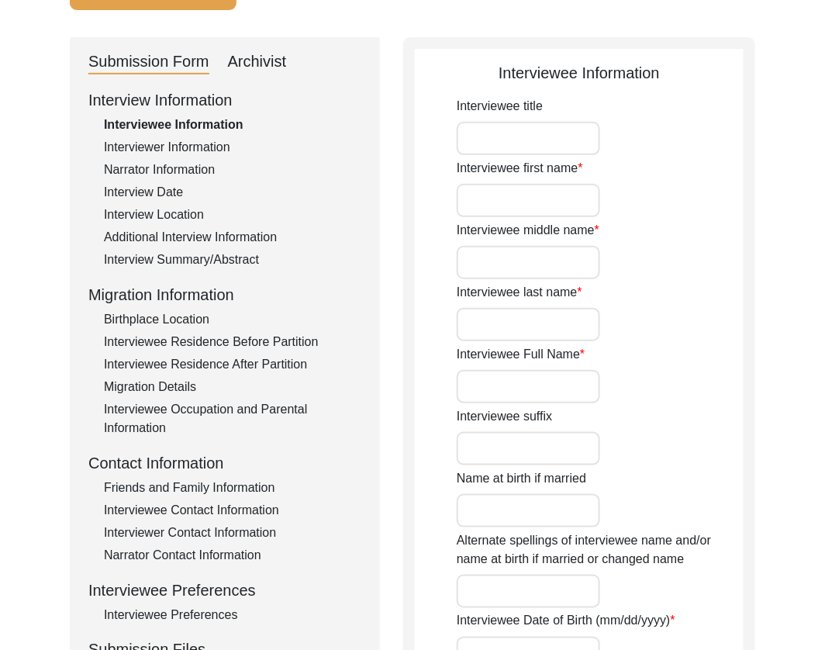
type input "Mr."
type input "[PERSON_NAME]"
type input "N/A"
type input "Amlapuri"
type input "[PERSON_NAME] Amlapuri"
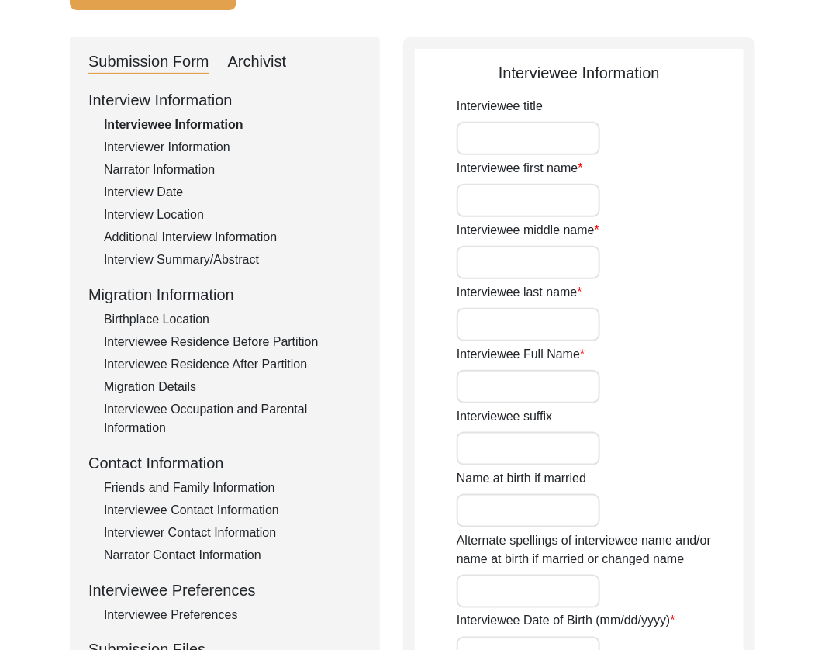
type input "[DATE]"
type input "89"
type input "[DEMOGRAPHIC_DATA]"
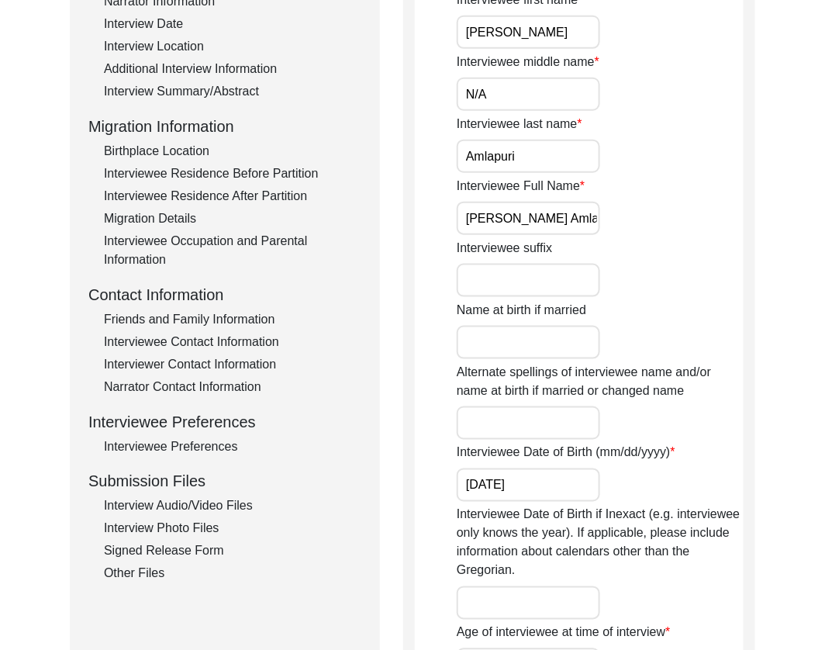
scroll to position [368, 0]
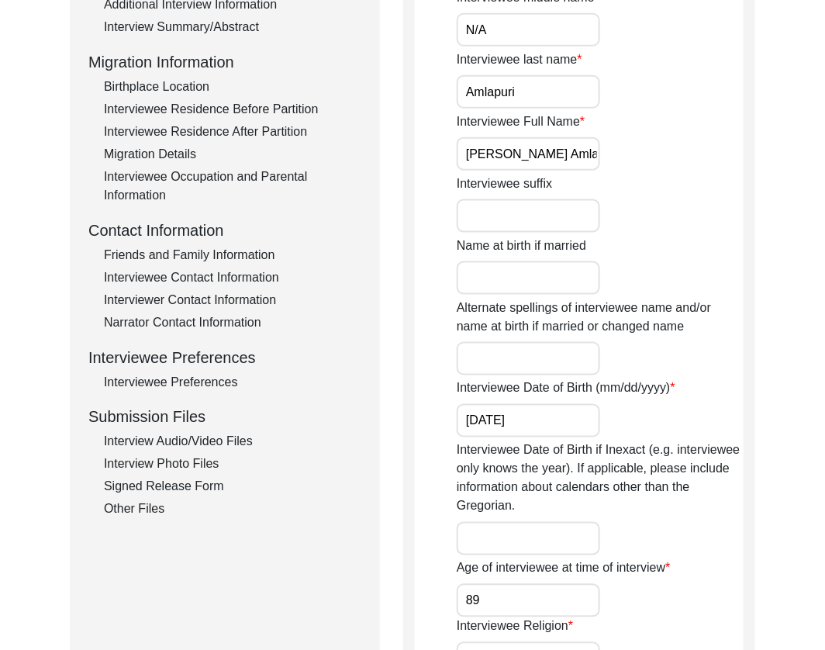
click at [188, 469] on div "Interview Photo Files" at bounding box center [232, 464] width 257 height 19
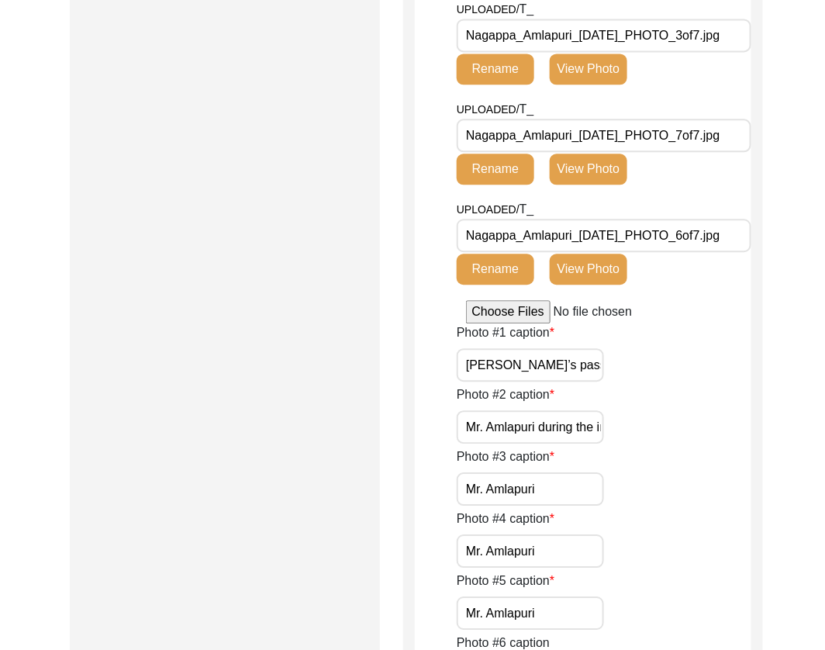
scroll to position [0, 0]
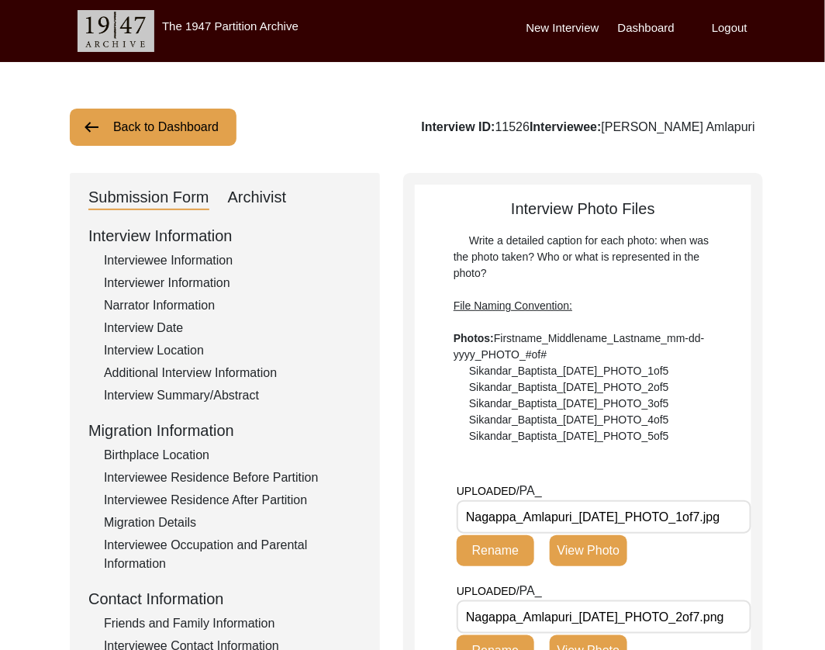
click at [261, 190] on div "Archivist" at bounding box center [257, 197] width 59 height 25
select select "507"
select select "Archiving Completed"
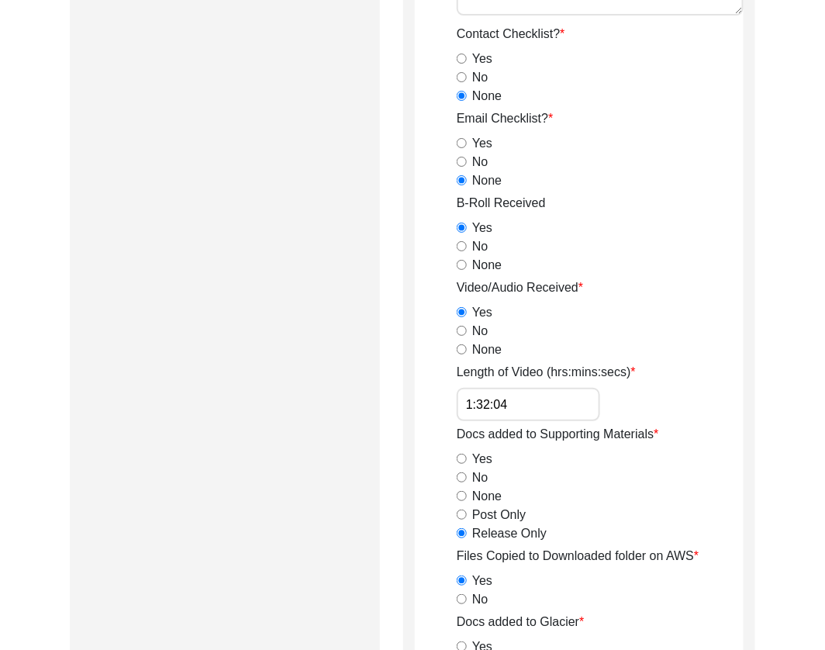
scroll to position [1421, 0]
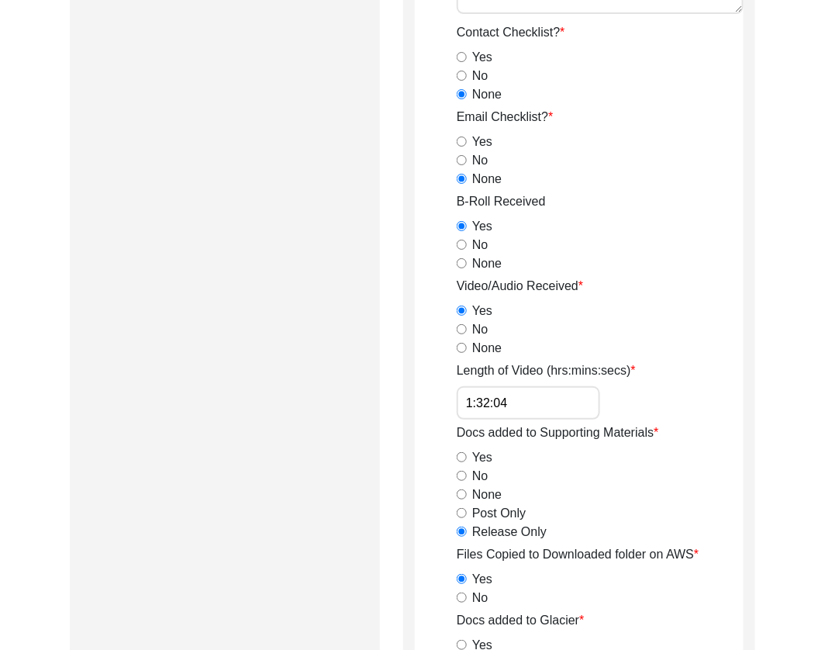
drag, startPoint x: 537, startPoint y: 406, endPoint x: 334, endPoint y: 396, distance: 203.4
click at [334, 396] on div "Submission Form Archivist Archiving Process Archivist Archivist Contact Informa…" at bounding box center [412, 101] width 685 height 2699
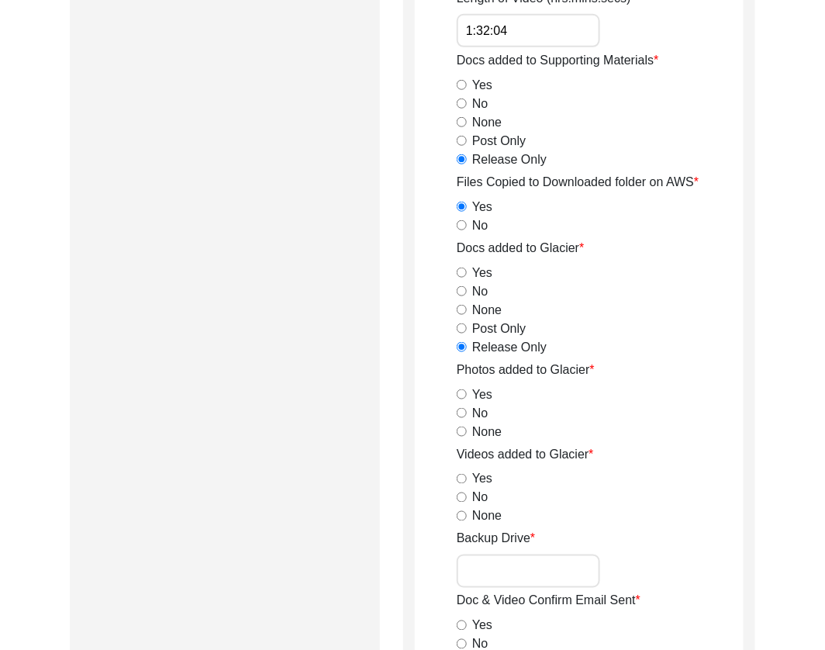
scroll to position [2255, 0]
